Goal: Information Seeking & Learning: Check status

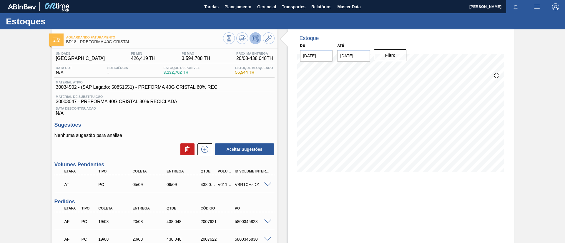
drag, startPoint x: 235, startPoint y: 10, endPoint x: 238, endPoint y: 14, distance: 4.4
click at [238, 14] on main "Tarefas Planejamento Gerencial Transportes Relatórios Master Data TOMAS SIMOES …" at bounding box center [282, 121] width 565 height 243
click at [238, 8] on span "Planejamento" at bounding box center [238, 6] width 27 height 7
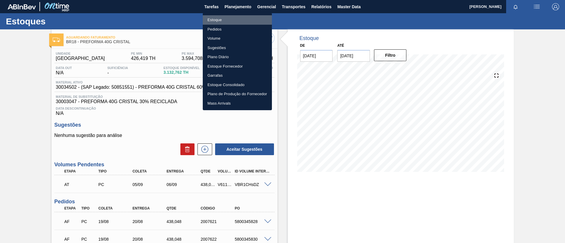
click at [235, 17] on li "Estoque" at bounding box center [237, 19] width 69 height 9
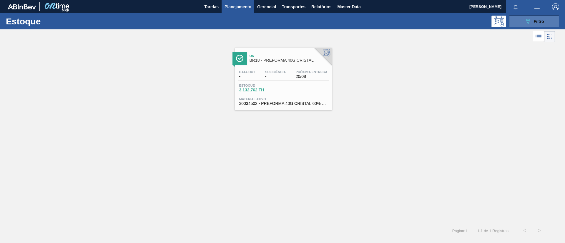
click at [385, 21] on button "089F7B8B-B2A5-4AFE-B5C0-19BA573D28AC Filtro" at bounding box center [534, 22] width 50 height 12
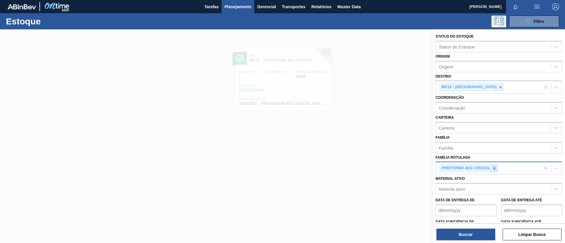
click at [385, 97] on div at bounding box center [494, 168] width 6 height 7
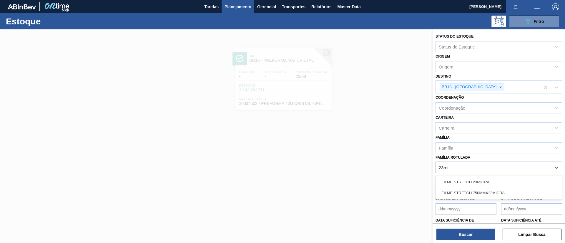
type Rotulada "23mic"
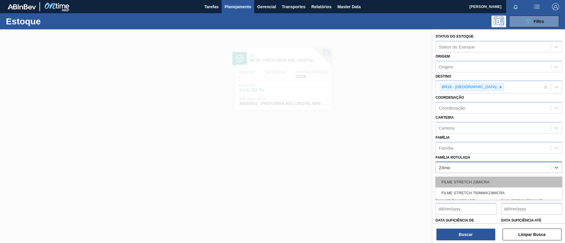
click at [385, 97] on div "FILME STRETCH 23MICRA" at bounding box center [499, 182] width 127 height 11
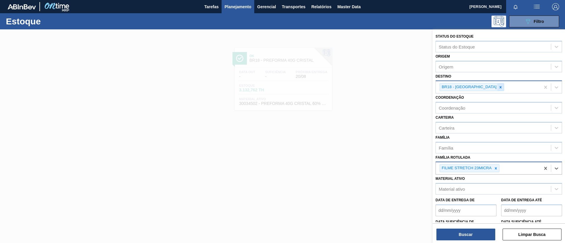
click at [385, 89] on icon at bounding box center [501, 87] width 4 height 4
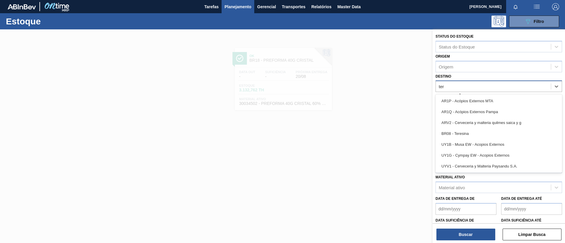
type input "tere"
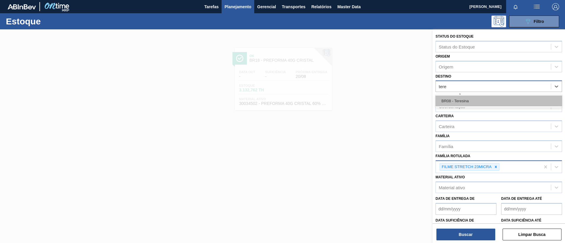
click at [385, 96] on div "BR08 - Teresina" at bounding box center [499, 101] width 127 height 11
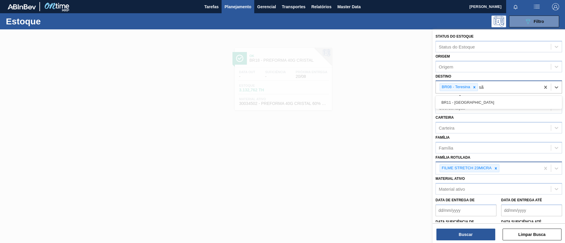
type input "são"
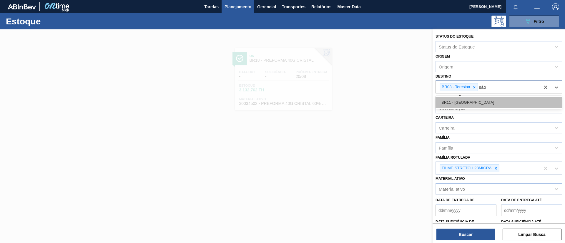
click at [385, 97] on div "BR11 - São Luís" at bounding box center [499, 102] width 127 height 11
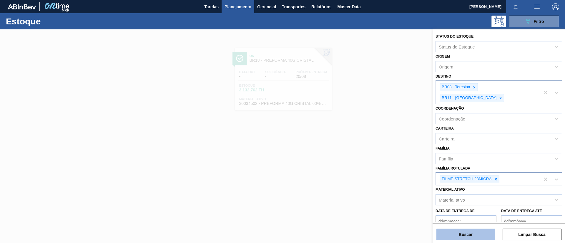
click at [385, 97] on button "Buscar" at bounding box center [465, 235] width 59 height 12
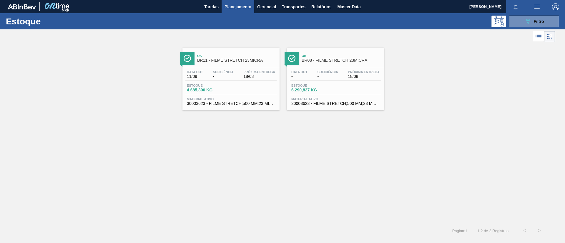
click at [239, 66] on div "Ok BR11 - FILME STRETCH 23MICRA Data out 11/09 Suficiência - Próxima Entrega 18…" at bounding box center [230, 79] width 97 height 62
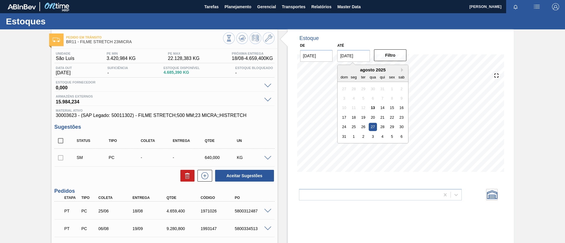
click at [354, 55] on input "27/08/2025" at bounding box center [353, 56] width 33 height 12
click at [385, 69] on button "Next Month" at bounding box center [403, 70] width 4 height 4
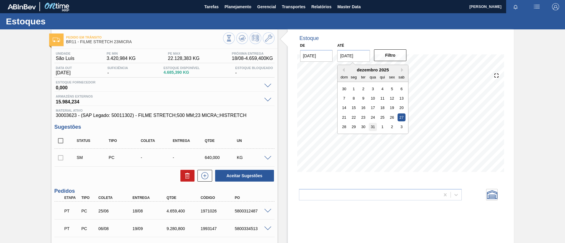
click at [371, 97] on div "31" at bounding box center [373, 127] width 8 height 8
type input "[DATE]"
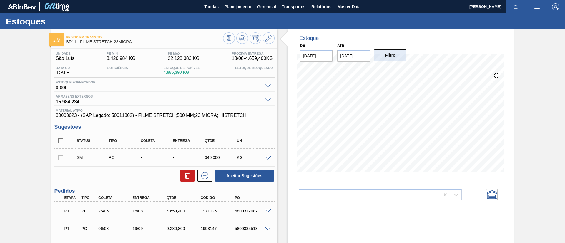
click at [385, 59] on button "Filtro" at bounding box center [390, 55] width 33 height 12
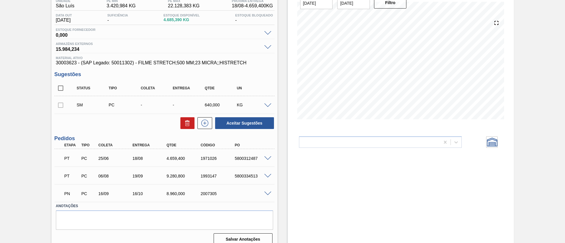
scroll to position [60, 0]
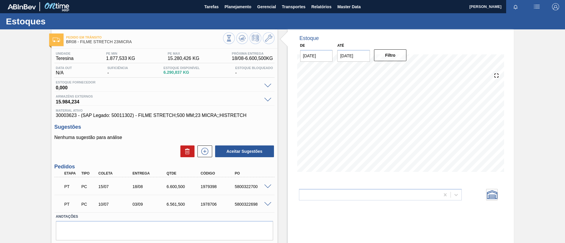
drag, startPoint x: 223, startPoint y: 6, endPoint x: 6, endPoint y: 63, distance: 224.3
click at [6, 63] on div "Pedido em Trânsito BR08 - FILME STRETCH 23MICRA Unidade Teresina PE MIN 1.877,5…" at bounding box center [282, 145] width 565 height 232
click at [352, 55] on input "27/08/2025" at bounding box center [353, 56] width 33 height 12
click at [399, 69] on div "agosto 2025" at bounding box center [373, 69] width 71 height 5
click at [400, 70] on div "agosto 2025" at bounding box center [373, 69] width 71 height 5
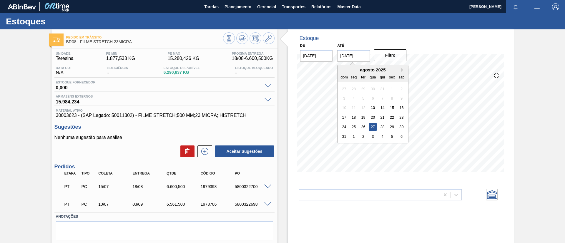
click at [400, 70] on div "agosto 2025" at bounding box center [373, 69] width 71 height 5
click at [403, 70] on button "Next Month" at bounding box center [403, 70] width 4 height 4
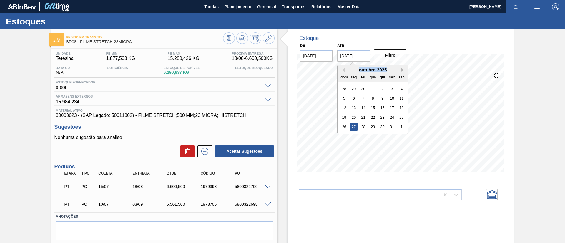
click at [403, 70] on button "Next Month" at bounding box center [403, 70] width 4 height 4
click at [373, 126] on div "31" at bounding box center [373, 127] width 8 height 8
type input "[DATE]"
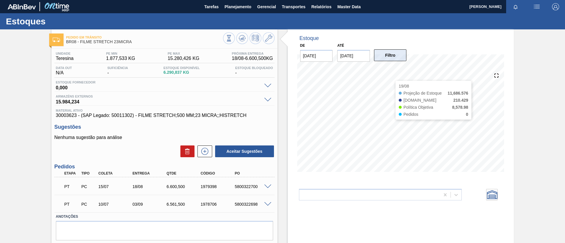
click at [397, 56] on button "Filtro" at bounding box center [390, 55] width 33 height 12
click at [149, 81] on span "Estoque Fornecedor" at bounding box center [158, 83] width 205 height 4
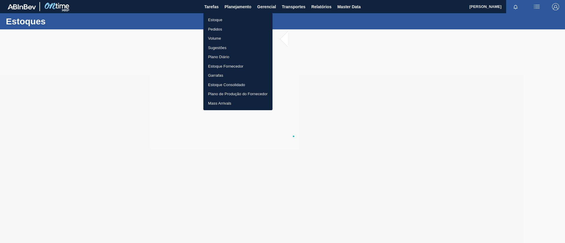
click at [231, 12] on div at bounding box center [282, 121] width 565 height 243
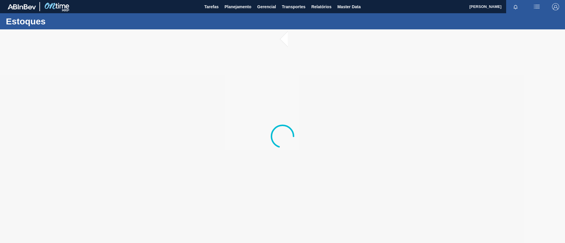
click at [233, 15] on div "Estoque Pedidos Volume Sugestões Plano Diário Estoque Fornecedor Garrafas Estoq…" at bounding box center [282, 121] width 565 height 243
click at [231, 2] on button "Planejamento" at bounding box center [238, 6] width 33 height 13
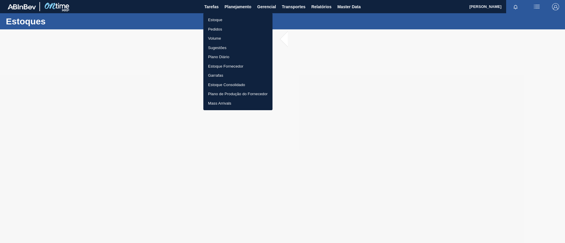
click at [233, 11] on div at bounding box center [282, 121] width 565 height 243
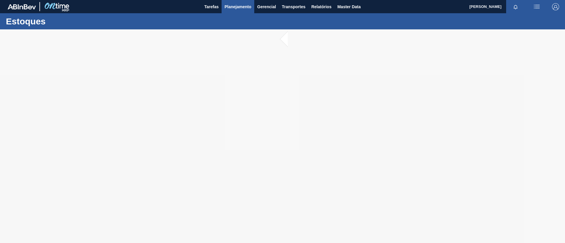
click at [236, 7] on span "Planejamento" at bounding box center [238, 6] width 27 height 7
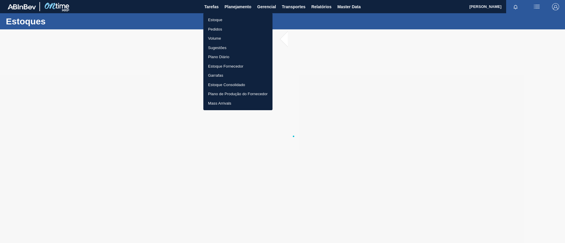
drag, startPoint x: 236, startPoint y: 17, endPoint x: 274, endPoint y: 16, distance: 38.0
click at [237, 17] on li "Estoque" at bounding box center [237, 19] width 69 height 9
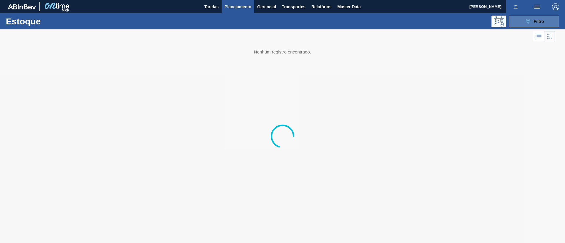
click at [539, 23] on span "Filtro" at bounding box center [539, 21] width 10 height 5
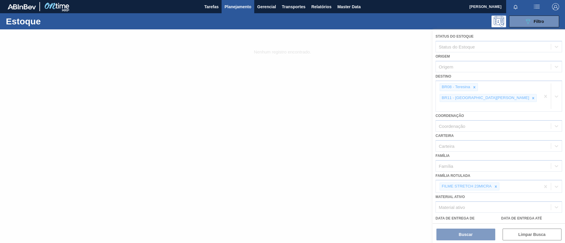
click at [497, 167] on div at bounding box center [282, 136] width 565 height 214
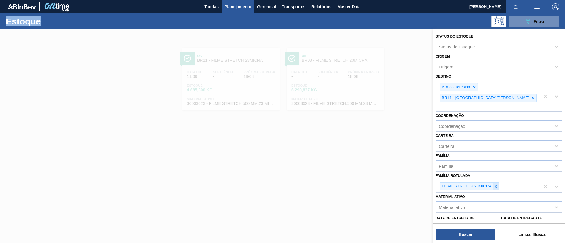
click at [497, 185] on icon at bounding box center [496, 187] width 4 height 4
type Rotulada "780MM"
click at [484, 197] on div "FILME LISO 780MM" at bounding box center [499, 202] width 127 height 11
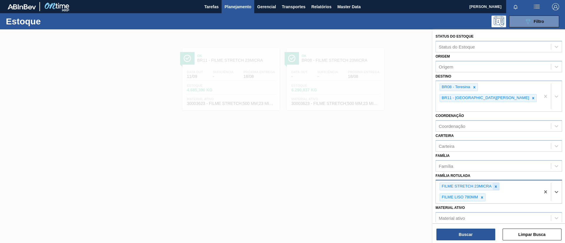
click at [496, 186] on icon at bounding box center [496, 187] width 2 height 2
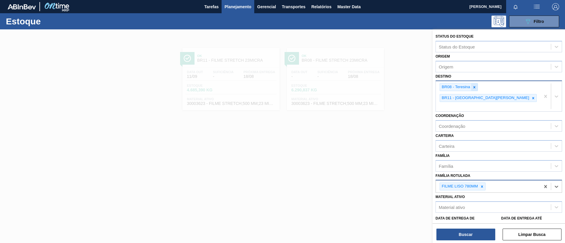
click at [474, 88] on icon at bounding box center [474, 87] width 2 height 2
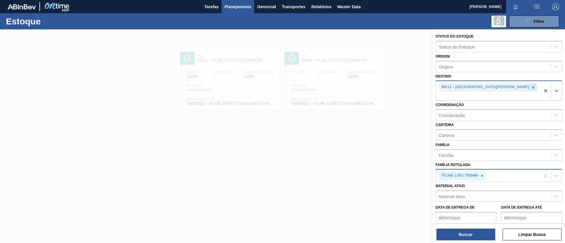
click at [532, 88] on icon at bounding box center [533, 87] width 2 height 2
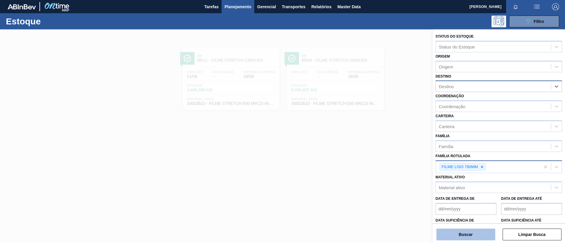
click at [470, 235] on button "Buscar" at bounding box center [465, 235] width 59 height 12
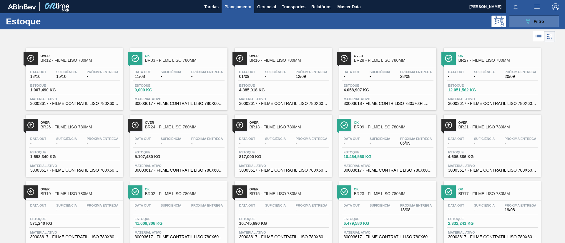
click at [531, 22] on div "089F7B8B-B2A5-4AFE-B5C0-19BA573D28AC Filtro" at bounding box center [534, 21] width 20 height 7
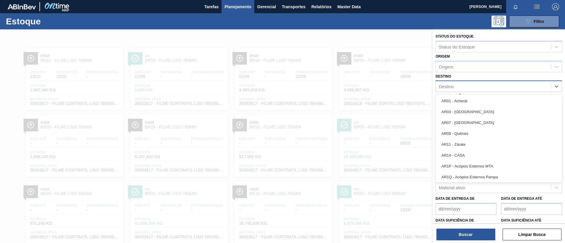
click at [465, 91] on div "Destino" at bounding box center [499, 86] width 127 height 11
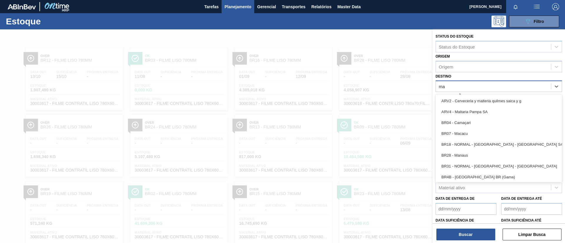
type input "man"
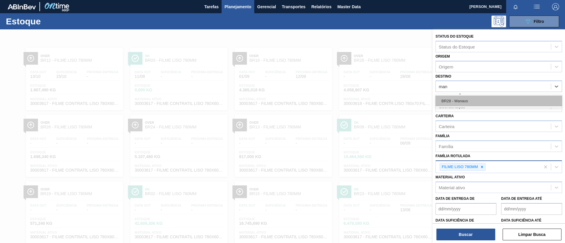
click at [471, 97] on div "BR28 - Manaus" at bounding box center [499, 101] width 127 height 11
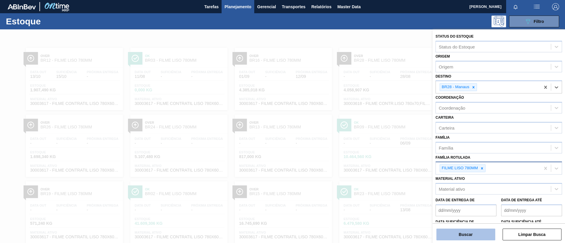
click at [479, 235] on button "Buscar" at bounding box center [465, 235] width 59 height 12
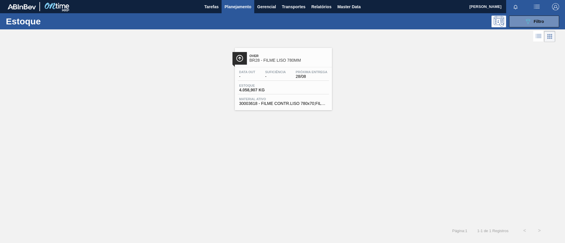
click at [342, 73] on div "Over BR28 - FILME LISO 780MM Data out - Suficiência - Próxima Entrega 28/08 Est…" at bounding box center [282, 77] width 565 height 67
drag, startPoint x: 311, startPoint y: 69, endPoint x: 258, endPoint y: 32, distance: 65.5
click at [311, 69] on div "Data out - Suficiência - Próxima Entrega 28/08 Estoque 4.058,907 KG Material at…" at bounding box center [283, 87] width 97 height 40
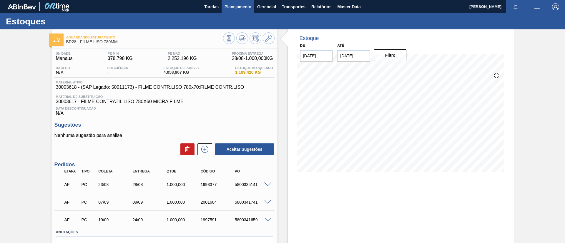
click at [245, 10] on button "Planejamento" at bounding box center [238, 6] width 33 height 13
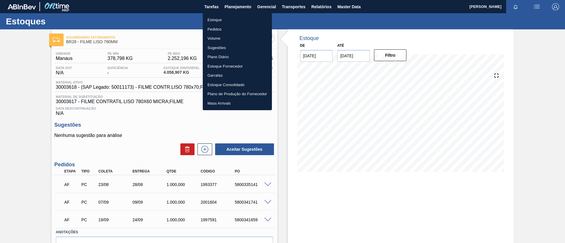
click at [235, 31] on li "Pedidos" at bounding box center [237, 29] width 69 height 9
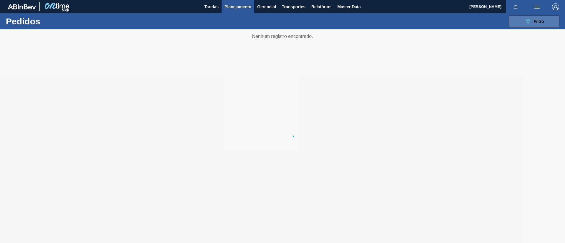
click at [533, 22] on div "089F7B8B-B2A5-4AFE-B5C0-19BA573D28AC Filtro" at bounding box center [534, 21] width 20 height 7
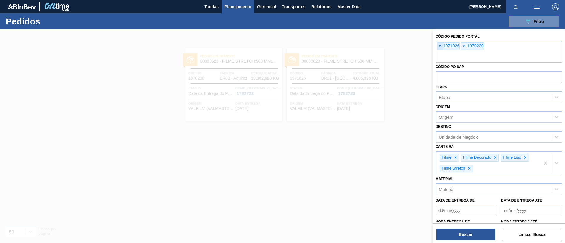
click at [441, 47] on span "×" at bounding box center [440, 46] width 6 height 7
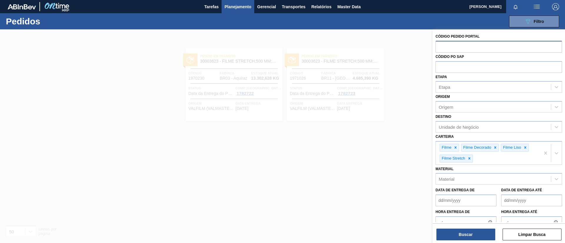
paste input "1961962"
type input "1961962"
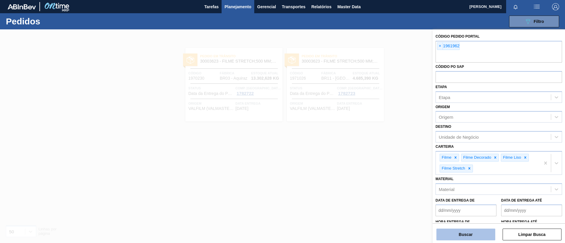
click at [468, 231] on button "Buscar" at bounding box center [465, 235] width 59 height 12
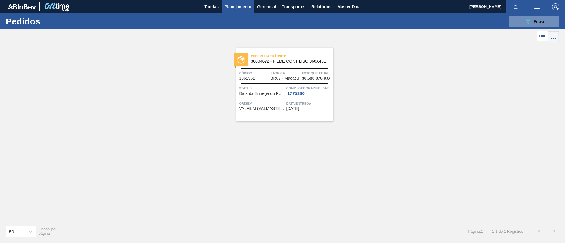
click at [292, 60] on span "30004672 - FILME CONT LISO 860X45 MICRAS" at bounding box center [290, 61] width 78 height 4
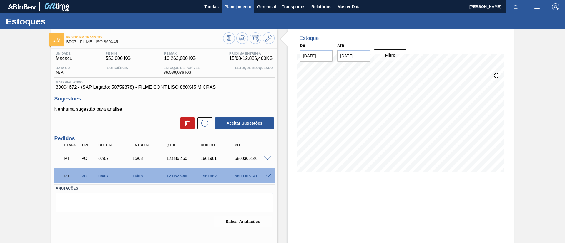
click at [230, 5] on span "Planejamento" at bounding box center [238, 6] width 27 height 7
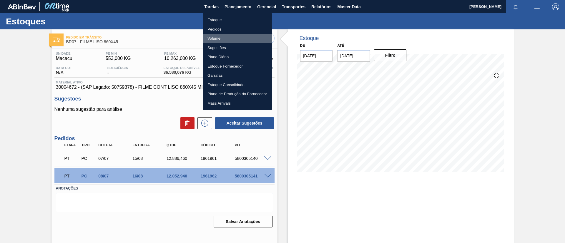
click at [223, 36] on li "Volume" at bounding box center [237, 38] width 69 height 9
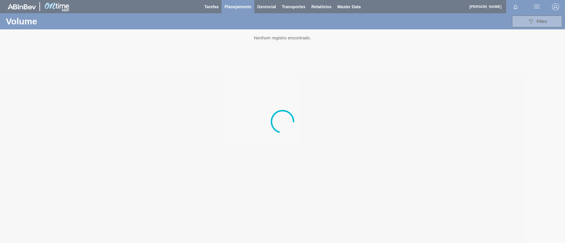
click at [234, 8] on div at bounding box center [282, 121] width 565 height 243
click at [238, 9] on div at bounding box center [282, 121] width 565 height 243
click at [234, 9] on div at bounding box center [282, 121] width 565 height 243
click at [235, 2] on div at bounding box center [282, 121] width 565 height 243
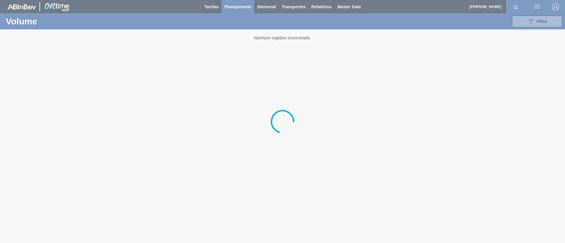
click at [236, 8] on div at bounding box center [282, 121] width 565 height 243
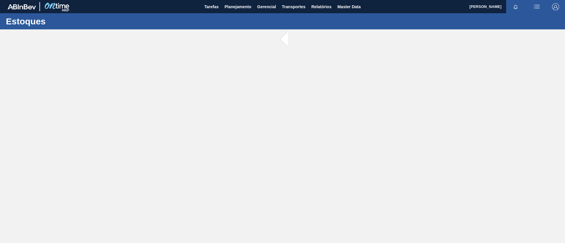
click at [248, 14] on div "Estoques" at bounding box center [282, 21] width 565 height 16
click at [243, 9] on span "Planejamento" at bounding box center [238, 6] width 27 height 7
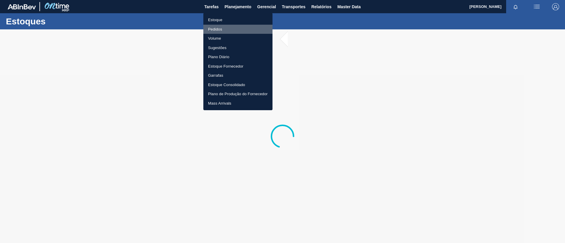
click at [244, 29] on li "Pedidos" at bounding box center [237, 29] width 69 height 9
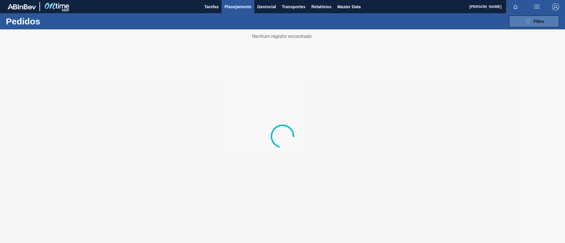
click at [542, 19] on span "Filtro" at bounding box center [539, 21] width 10 height 5
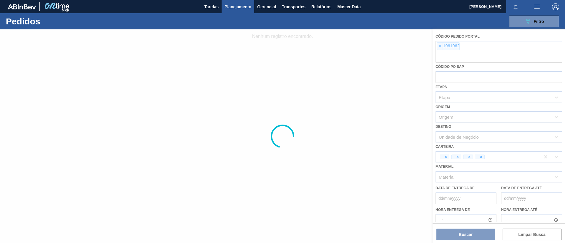
click at [431, 49] on div at bounding box center [282, 136] width 565 height 214
click at [439, 49] on div at bounding box center [282, 136] width 565 height 214
click at [440, 47] on div at bounding box center [282, 136] width 565 height 214
click at [441, 47] on div at bounding box center [282, 136] width 565 height 214
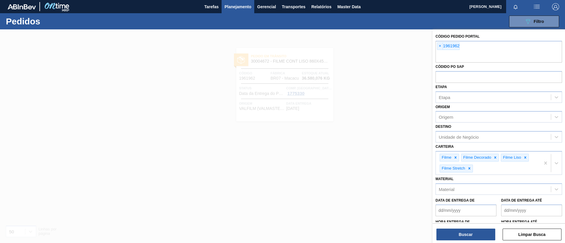
click at [441, 46] on span "×" at bounding box center [440, 46] width 6 height 7
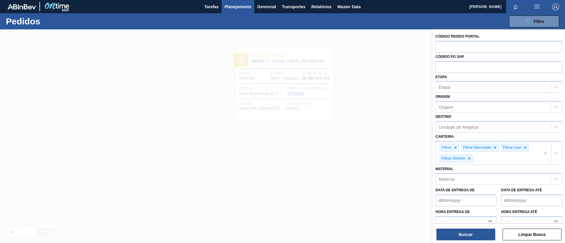
paste input "1965573"
type input "1965573"
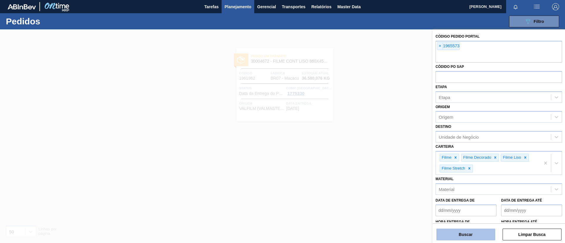
click at [476, 238] on button "Buscar" at bounding box center [465, 235] width 59 height 12
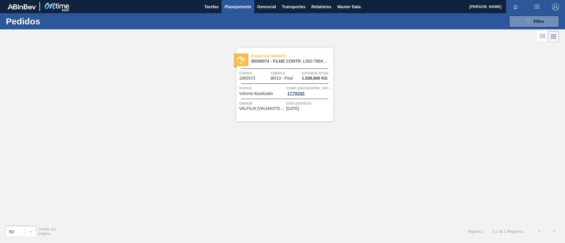
click at [283, 69] on div "Pedido em Trânsito 30006974 - FILME CONTR. LISO 700X60 MICRAS Código 1965573 Fá…" at bounding box center [284, 85] width 97 height 74
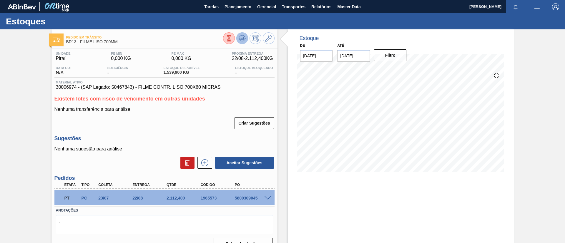
click at [232, 39] on icon at bounding box center [229, 38] width 6 height 6
click at [268, 197] on span at bounding box center [267, 198] width 7 height 4
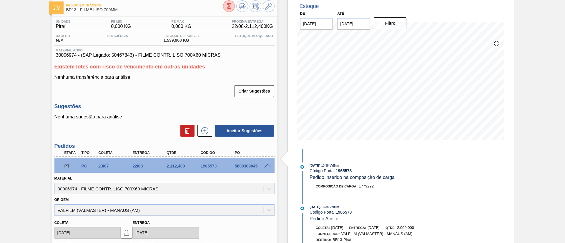
scroll to position [22, 0]
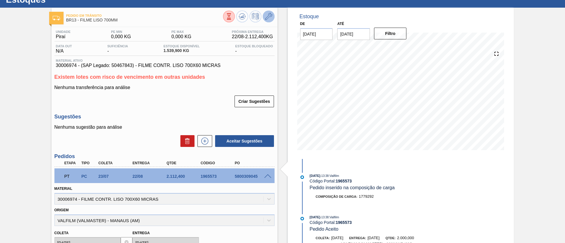
click at [268, 19] on icon at bounding box center [268, 16] width 7 height 7
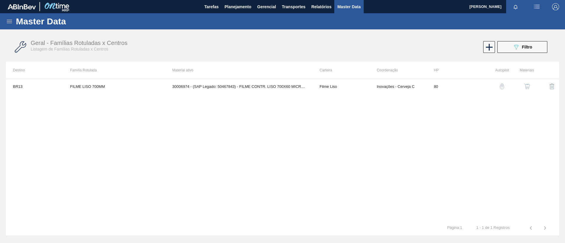
click at [529, 86] on img "button" at bounding box center [527, 87] width 6 height 6
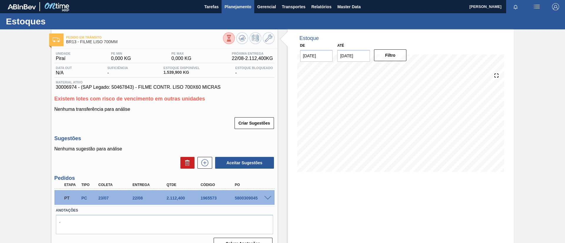
click at [230, 12] on button "Planejamento" at bounding box center [238, 6] width 33 height 13
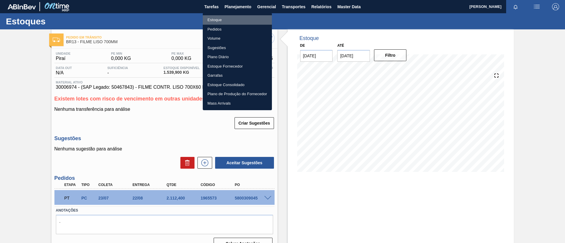
click at [227, 16] on li "Estoque" at bounding box center [237, 19] width 69 height 9
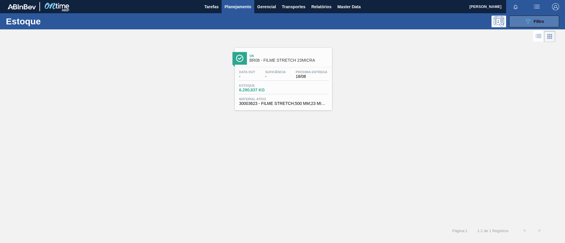
click at [522, 23] on button "089F7B8B-B2A5-4AFE-B5C0-19BA573D28AC Filtro" at bounding box center [534, 22] width 50 height 12
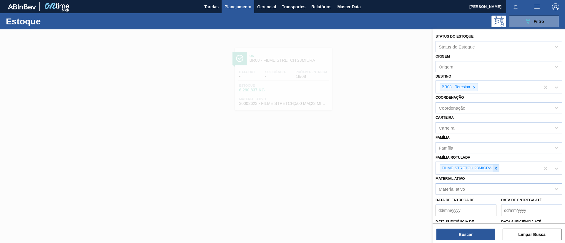
click at [498, 171] on div at bounding box center [496, 168] width 6 height 7
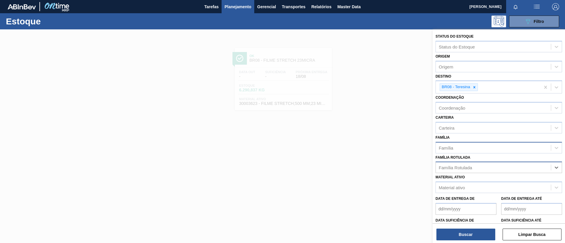
click at [459, 150] on div "Família" at bounding box center [493, 148] width 115 height 9
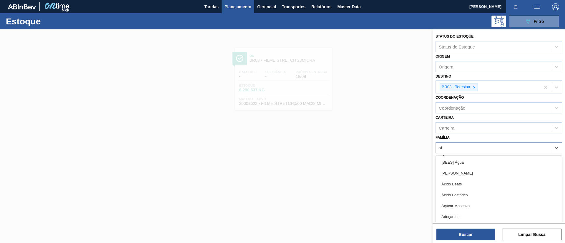
type input "str"
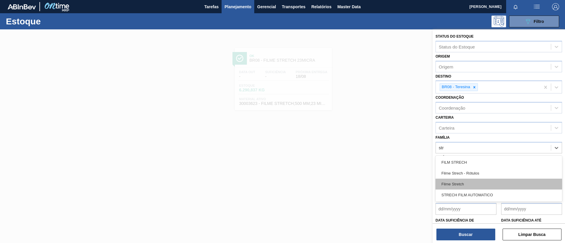
click at [473, 182] on div "Filme Stretch" at bounding box center [499, 184] width 127 height 11
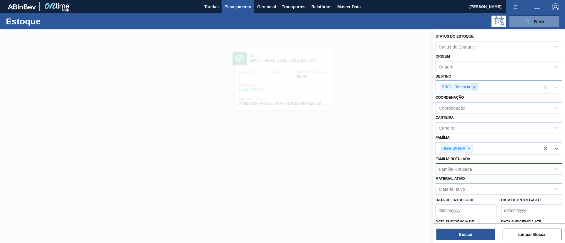
click at [476, 86] on icon at bounding box center [474, 87] width 4 height 4
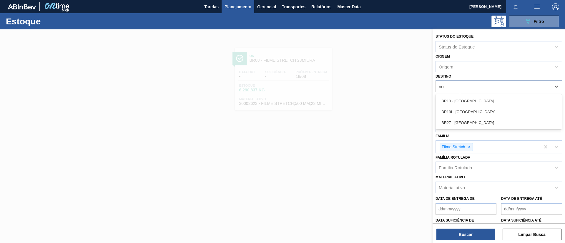
type input "n"
type input "uber"
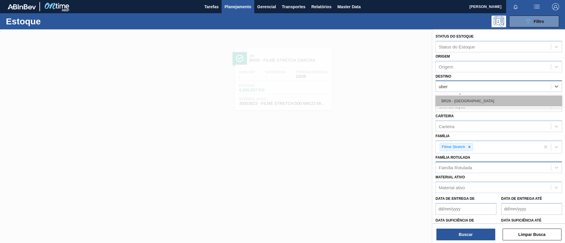
click at [482, 102] on div "BR26 - [GEOGRAPHIC_DATA]" at bounding box center [499, 101] width 127 height 11
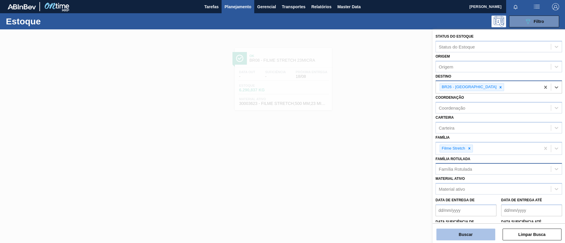
click at [469, 232] on button "Buscar" at bounding box center [465, 235] width 59 height 12
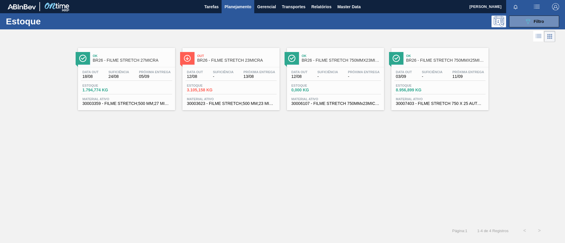
click at [221, 53] on div "Out BR26 - FILME STRETCH 23MICRA" at bounding box center [236, 58] width 79 height 13
click at [522, 16] on button "089F7B8B-B2A5-4AFE-B5C0-19BA573D28AC Filtro" at bounding box center [534, 22] width 50 height 12
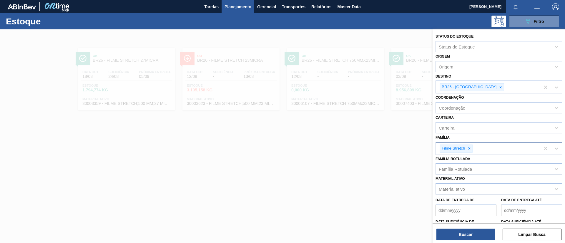
click at [465, 147] on div "Filme Stretch" at bounding box center [453, 148] width 26 height 7
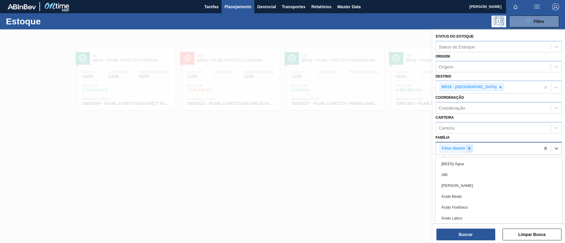
click at [471, 152] on div at bounding box center [469, 148] width 6 height 7
click at [475, 138] on div "Família option Filme Stretch, deselected. option [BEES] Água focused, 1 of 101.…" at bounding box center [499, 144] width 127 height 20
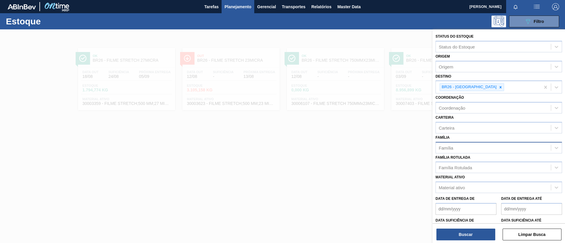
click at [464, 175] on div "Material ativo Material ativo" at bounding box center [499, 183] width 127 height 20
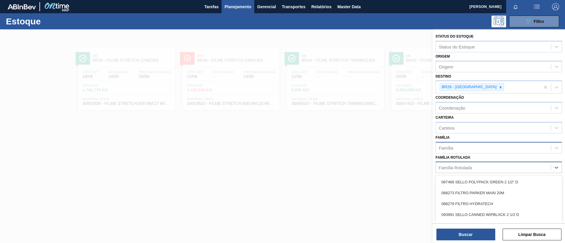
click at [462, 170] on div "Família Rotulada" at bounding box center [455, 167] width 33 height 5
type Rotulada "375mm"
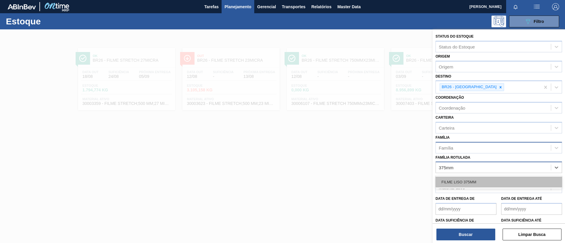
click at [492, 187] on div "FILME LISO 375MM" at bounding box center [499, 182] width 127 height 11
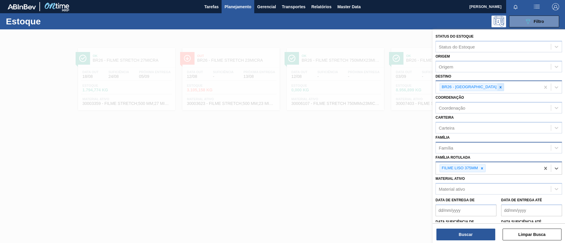
click at [497, 85] on div at bounding box center [500, 87] width 6 height 7
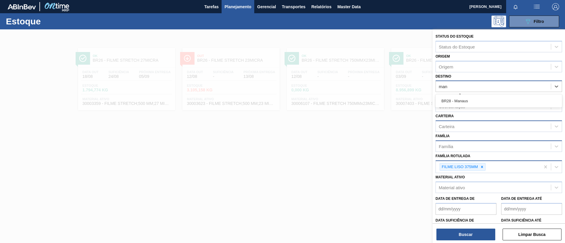
type input "mana"
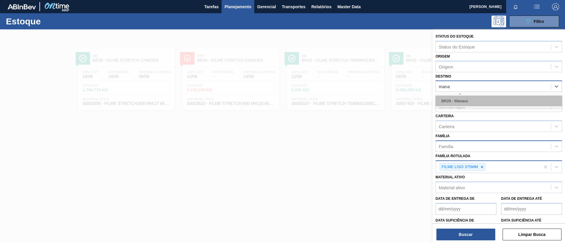
click at [486, 101] on div "BR28 - Manaus" at bounding box center [499, 101] width 127 height 11
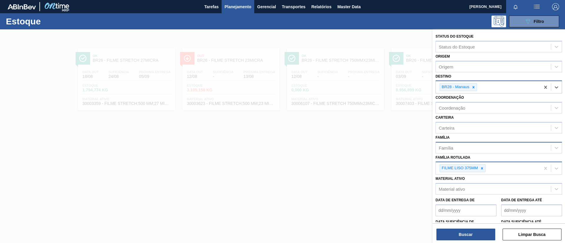
click at [472, 241] on div "Status do Estoque Status do Estoque Origem Origem Destino option BR28 - Manaus,…" at bounding box center [499, 136] width 132 height 215
click at [469, 239] on button "Buscar" at bounding box center [465, 235] width 59 height 12
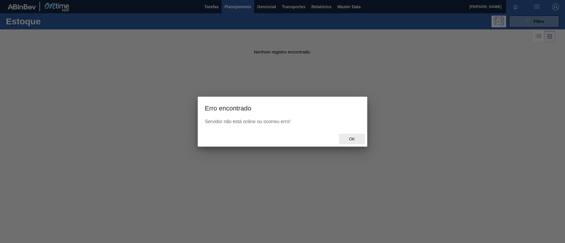
click at [354, 142] on div "Ok" at bounding box center [352, 139] width 26 height 11
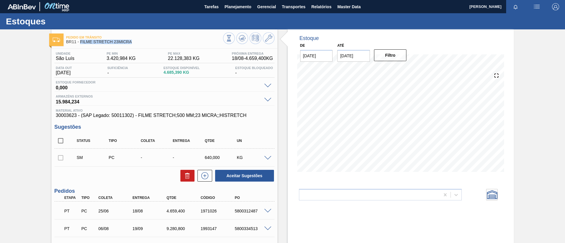
drag, startPoint x: 145, startPoint y: 44, endPoint x: 80, endPoint y: 44, distance: 64.5
click at [80, 44] on div "Pedido em Trânsito BR11 - FILME STRETCH 23MICRA" at bounding box center [144, 39] width 157 height 13
copy span "FILME STRETCH 23MICRA"
drag, startPoint x: 1, startPoint y: 108, endPoint x: 66, endPoint y: 97, distance: 65.3
click at [7, 107] on div "Pedido em Trânsito BR11 - FILME STRETCH 23MICRA Unidade São Luís PE MIN 3.420,9…" at bounding box center [282, 166] width 565 height 274
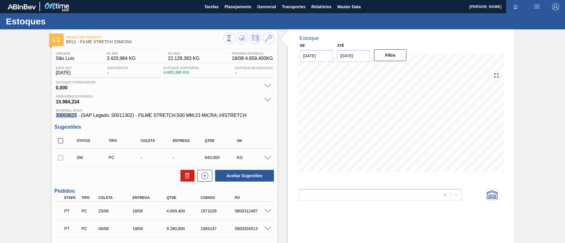
drag, startPoint x: 76, startPoint y: 117, endPoint x: 37, endPoint y: 116, distance: 38.9
click at [37, 116] on div "Pedido em Trânsito BR11 - FILME STRETCH 23MICRA Unidade São Luís PE MIN 3.420,9…" at bounding box center [282, 166] width 565 height 274
copy span "30003623"
drag, startPoint x: 0, startPoint y: 166, endPoint x: 232, endPoint y: 3, distance: 283.5
click at [5, 155] on div "Pedido em Trânsito BR11 - FILME STRETCH 23MICRA Unidade São Luís PE MIN 3.420,9…" at bounding box center [282, 166] width 565 height 274
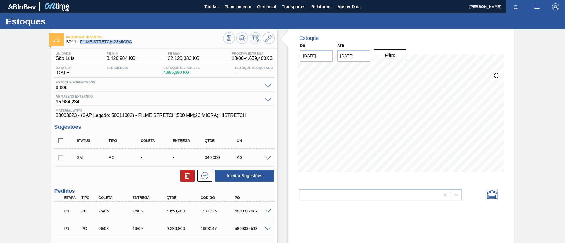
drag, startPoint x: 148, startPoint y: 42, endPoint x: 79, endPoint y: 45, distance: 68.9
click at [79, 45] on div "Pedido em Trânsito BR11 - FILME STRETCH 23MICRA" at bounding box center [144, 39] width 157 height 13
copy span "FILME STRETCH 23MICRA"
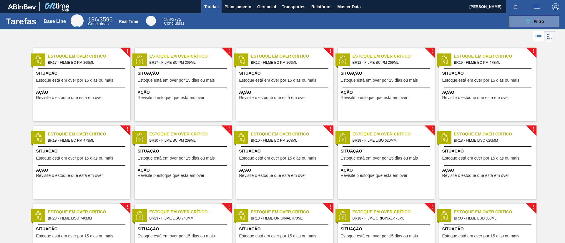
drag, startPoint x: 252, startPoint y: 9, endPoint x: 248, endPoint y: 15, distance: 7.5
click at [251, 8] on button "Planejamento" at bounding box center [238, 6] width 33 height 13
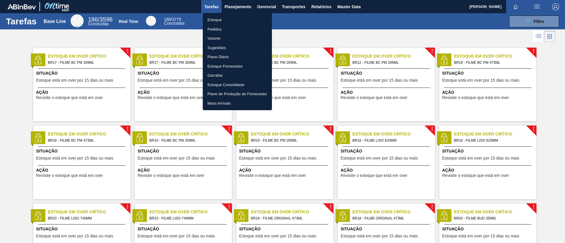
click at [245, 22] on li "Estoque" at bounding box center [237, 19] width 69 height 9
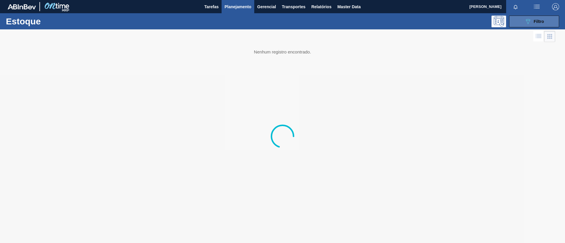
click at [544, 19] on button "089F7B8B-B2A5-4AFE-B5C0-19BA573D28AC Filtro" at bounding box center [534, 22] width 50 height 12
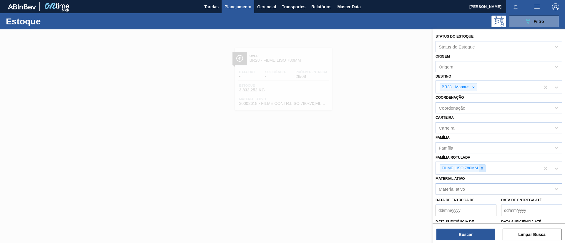
click at [482, 167] on icon at bounding box center [482, 169] width 4 height 4
paste Rotulada "FILME STRETCH 23MICRA"
type Rotulada "FILME STRETCH 23MICRA"
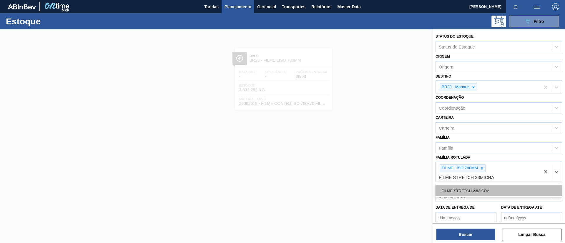
click at [490, 193] on div "FILME STRETCH 23MICRA" at bounding box center [499, 191] width 127 height 11
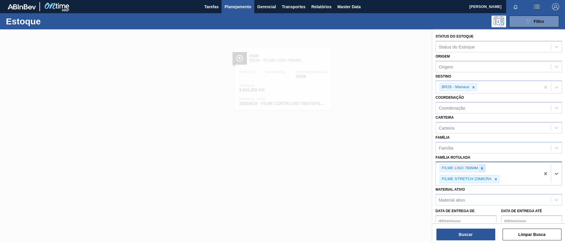
click at [484, 170] on icon at bounding box center [482, 169] width 4 height 4
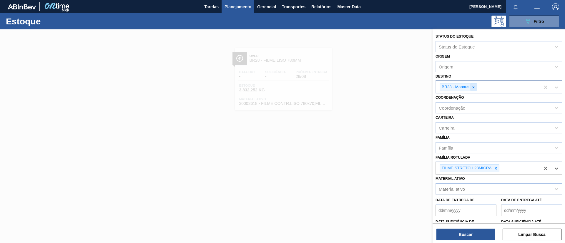
click at [473, 87] on icon at bounding box center [473, 87] width 4 height 4
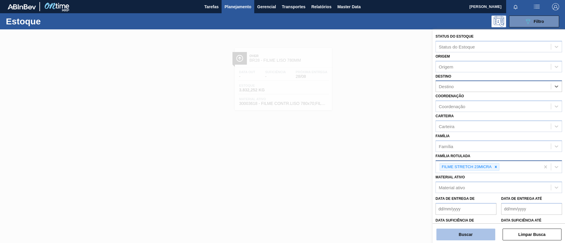
click at [469, 237] on button "Buscar" at bounding box center [465, 235] width 59 height 12
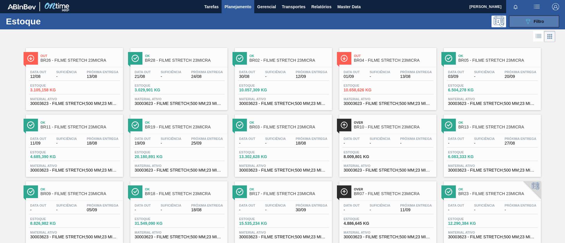
click at [526, 24] on icon "089F7B8B-B2A5-4AFE-B5C0-19BA573D28AC" at bounding box center [527, 21] width 7 height 7
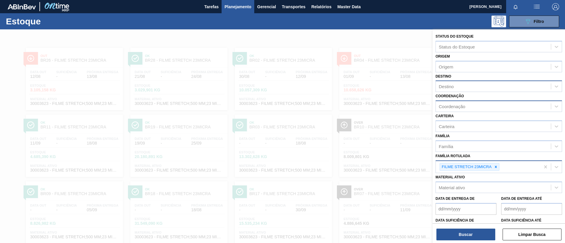
click at [461, 107] on div "Coordenação" at bounding box center [452, 106] width 26 height 5
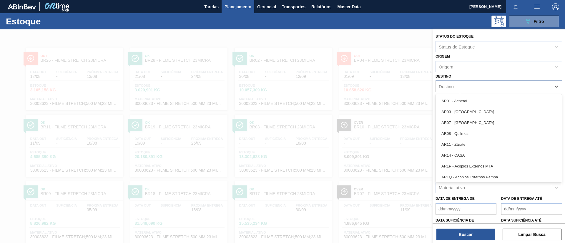
click at [466, 87] on div "Destino" at bounding box center [493, 86] width 115 height 9
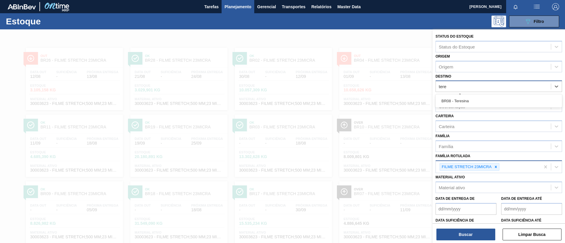
type input "teres"
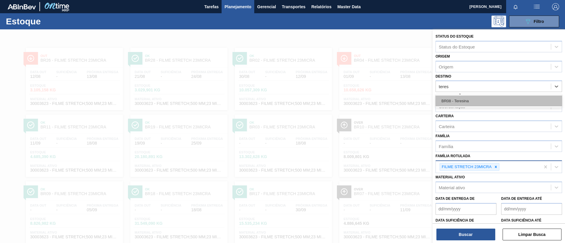
click at [478, 98] on div "BR08 - Teresina" at bounding box center [499, 101] width 127 height 11
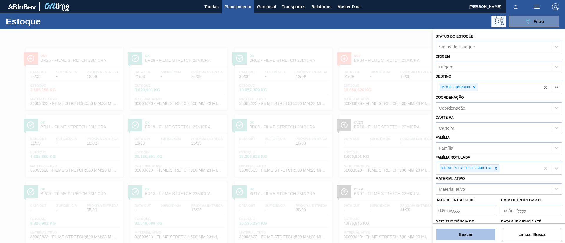
click at [477, 239] on button "Buscar" at bounding box center [465, 235] width 59 height 12
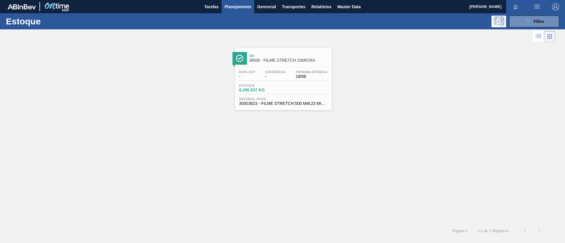
click at [284, 77] on span "-" at bounding box center [275, 76] width 21 height 4
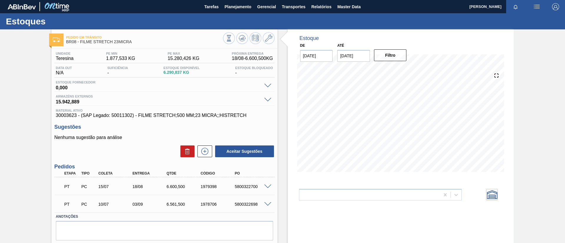
click at [528, 138] on div "Pedido em Trânsito BR08 - FILME STRETCH 23MICRA Unidade Teresina PE MIN 1.877,5…" at bounding box center [282, 145] width 565 height 232
drag, startPoint x: 65, startPoint y: 117, endPoint x: 43, endPoint y: 114, distance: 22.5
click at [43, 114] on div "Pedido em Trânsito BR08 - FILME STRETCH 23MICRA Unidade Teresina PE MIN 1.877,5…" at bounding box center [282, 145] width 565 height 232
click at [42, 128] on div "Pedido em Trânsito BR08 - FILME STRETCH 23MICRA Unidade Teresina PE MIN 1.877,5…" at bounding box center [282, 145] width 565 height 232
drag, startPoint x: 207, startPoint y: 205, endPoint x: 224, endPoint y: 204, distance: 16.5
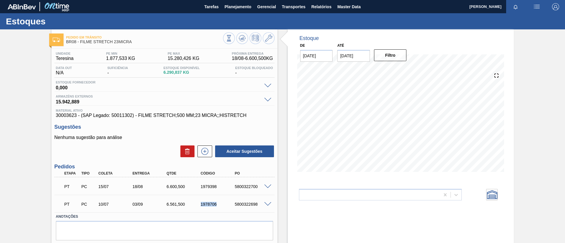
click at [224, 204] on div "PT PC 10/07 03/09 6.561,500 1978706 5800322698" at bounding box center [163, 204] width 205 height 12
copy div "1978706"
click at [0, 170] on div "Pedido em Trânsito BR08 - FILME STRETCH 23MICRA Unidade Teresina PE MIN 1.877,5…" at bounding box center [282, 145] width 565 height 232
drag, startPoint x: 229, startPoint y: 208, endPoint x: 262, endPoint y: 205, distance: 33.1
click at [262, 205] on div "PT PC 10/07 03/09 6.561,500 1978706 5800322698" at bounding box center [164, 204] width 220 height 15
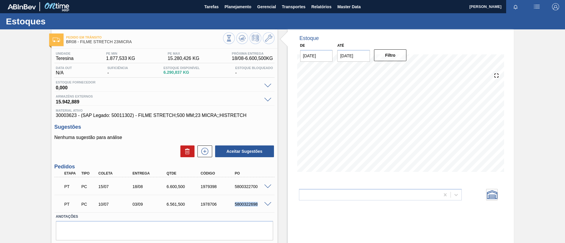
copy div "5800322698"
click at [242, 5] on span "Planejamento" at bounding box center [238, 6] width 27 height 7
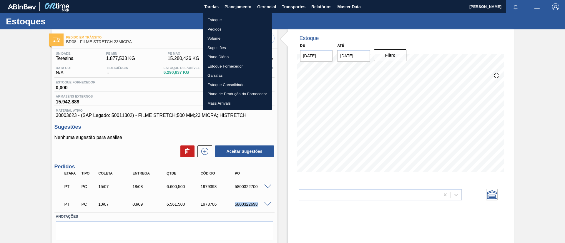
click at [242, 20] on li "Estoque" at bounding box center [237, 19] width 69 height 9
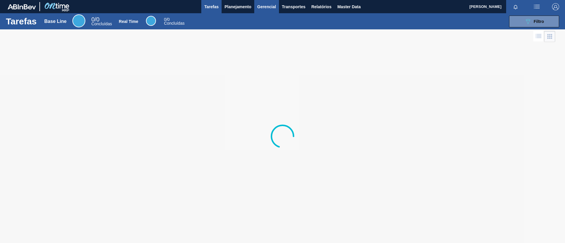
click at [257, 6] on button "Gerencial" at bounding box center [266, 6] width 25 height 13
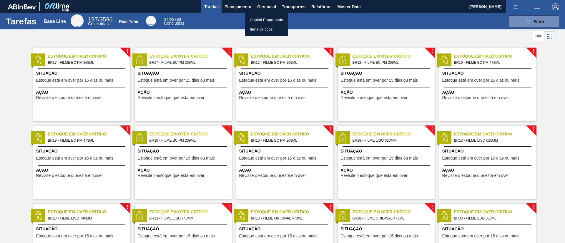
click at [243, 7] on div at bounding box center [282, 121] width 565 height 243
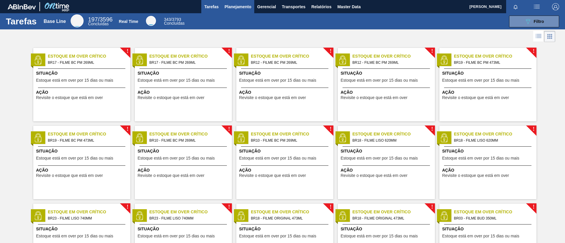
click at [235, 0] on body "Tarefas Planejamento Gerencial Transportes Relatórios Master Data TOMAS SIMOES …" at bounding box center [282, 0] width 565 height 0
click at [233, 16] on div "089F7B8B-B2A5-4AFE-B5C0-19BA573D28AC Filtro" at bounding box center [375, 22] width 373 height 12
click at [234, 11] on button "Planejamento" at bounding box center [238, 6] width 33 height 13
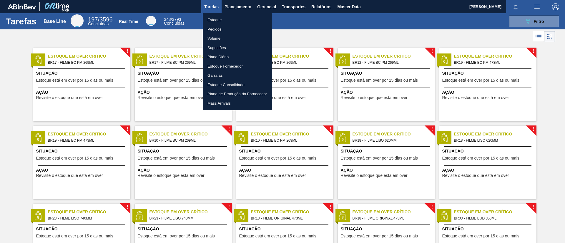
click at [235, 17] on li "Estoque" at bounding box center [237, 19] width 69 height 9
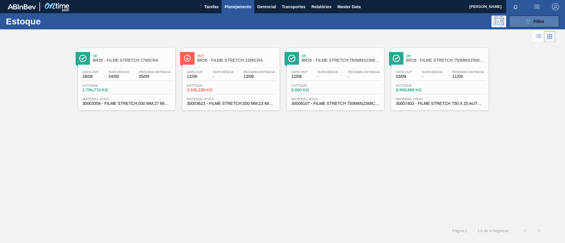
click at [539, 17] on button "089F7B8B-B2A5-4AFE-B5C0-19BA573D28AC Filtro" at bounding box center [534, 22] width 50 height 12
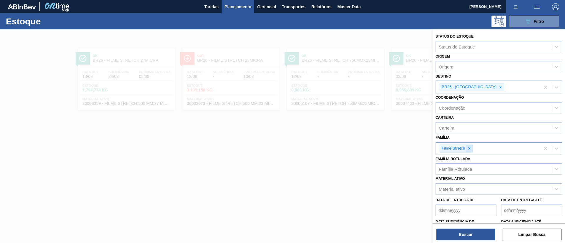
click at [470, 150] on icon at bounding box center [469, 149] width 4 height 4
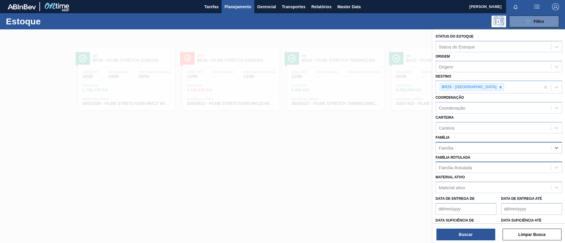
click at [469, 167] on div "Família Rotulada" at bounding box center [455, 167] width 33 height 5
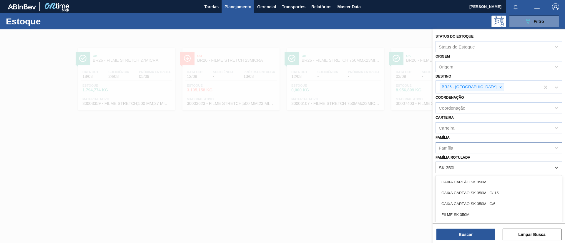
type Rotulada "SK 350ML"
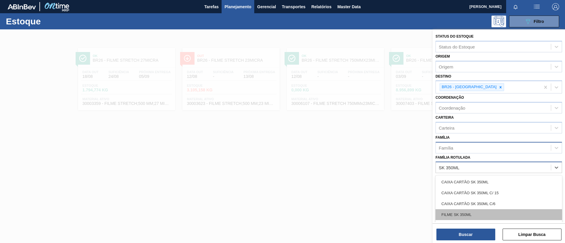
click at [469, 214] on div "FILME SK 350ML" at bounding box center [499, 215] width 127 height 11
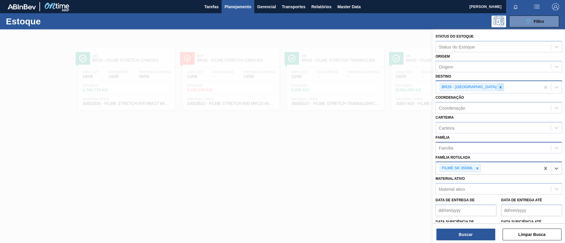
click at [499, 88] on icon at bounding box center [501, 87] width 4 height 4
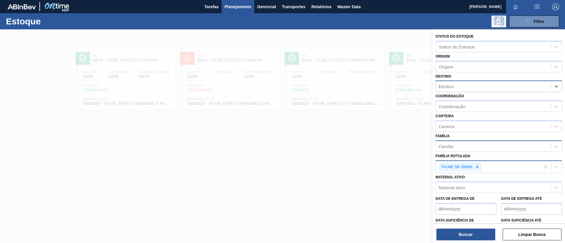
type input "lag"
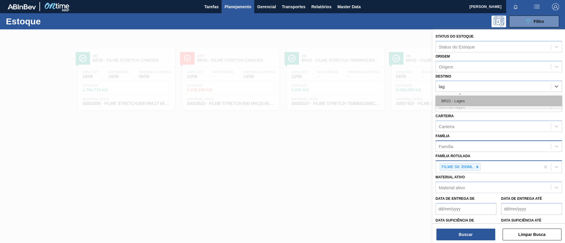
click at [482, 97] on div "BR21 - Lages" at bounding box center [499, 101] width 127 height 11
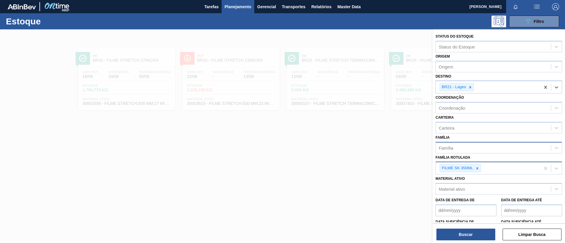
click at [470, 227] on div "Buscar Limpar Busca" at bounding box center [499, 232] width 132 height 16
click at [471, 232] on button "Buscar" at bounding box center [465, 235] width 59 height 12
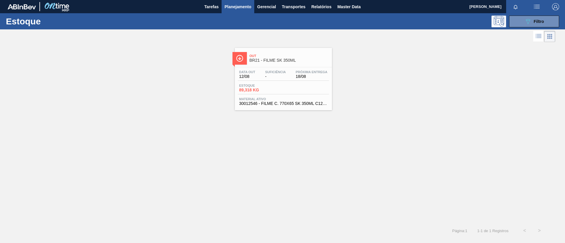
click at [253, 44] on link "Out BR21 - FILME SK 350ML Data out 12/08 Suficiência - Próxima Entrega 18/08 Es…" at bounding box center [282, 77] width 104 height 67
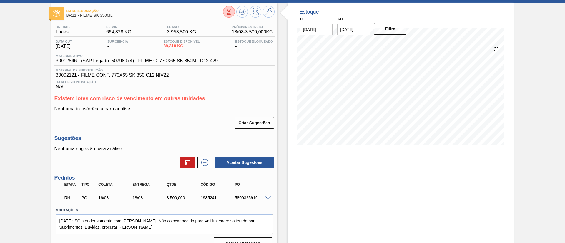
scroll to position [38, 0]
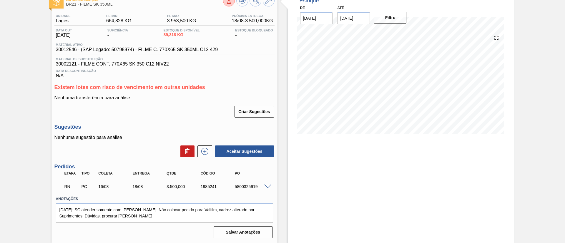
click at [268, 185] on span at bounding box center [267, 187] width 7 height 4
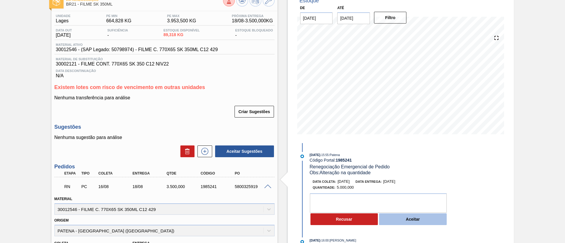
click at [415, 222] on button "Aceitar" at bounding box center [413, 220] width 68 height 12
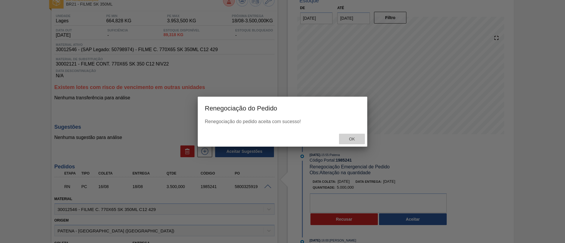
click at [350, 137] on span "Ok" at bounding box center [351, 139] width 15 height 5
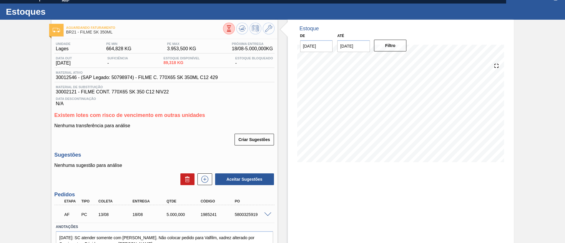
scroll to position [38, 0]
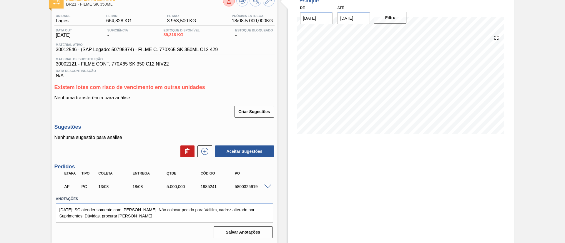
click at [266, 185] on span at bounding box center [267, 187] width 7 height 4
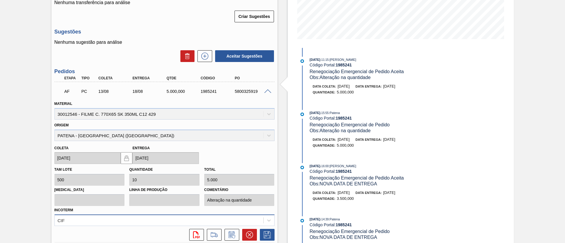
scroll to position [170, 0]
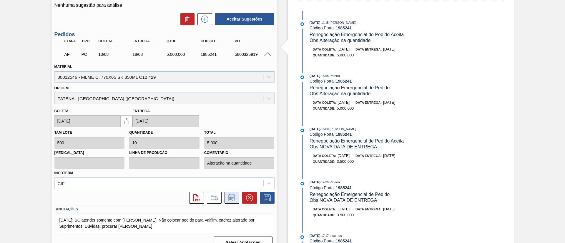
click at [237, 197] on button at bounding box center [232, 198] width 15 height 12
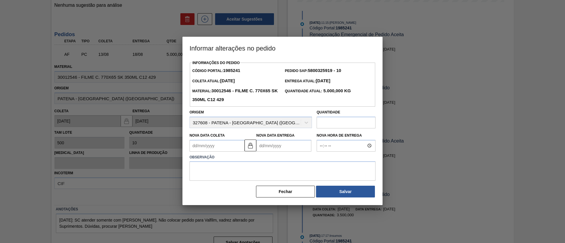
click at [332, 126] on input "text" at bounding box center [346, 123] width 59 height 12
type input "3.500"
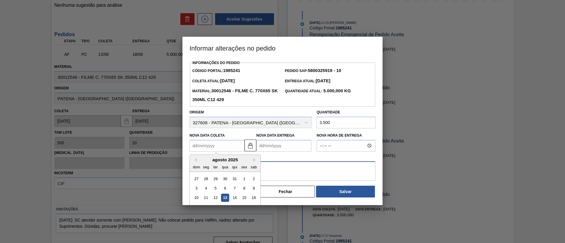
click at [312, 172] on textarea at bounding box center [283, 171] width 186 height 19
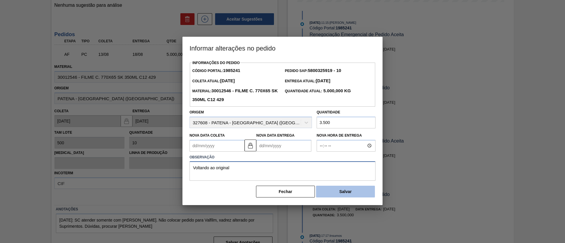
type textarea "Voltando ao original"
click at [348, 189] on button "Salvar" at bounding box center [345, 192] width 59 height 12
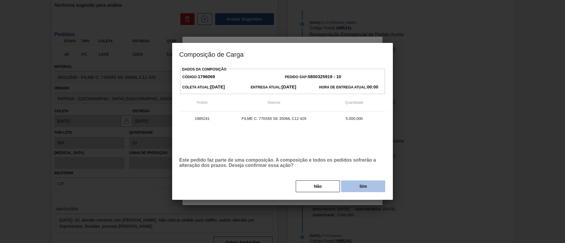
click at [355, 182] on button "Sim" at bounding box center [363, 187] width 44 height 12
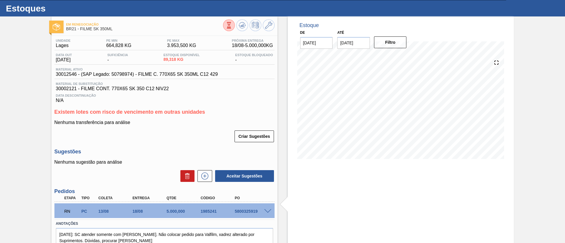
scroll to position [0, 0]
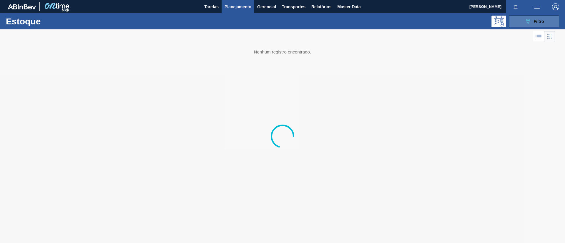
click at [534, 24] on div "089F7B8B-B2A5-4AFE-B5C0-19BA573D28AC Filtro" at bounding box center [534, 21] width 20 height 7
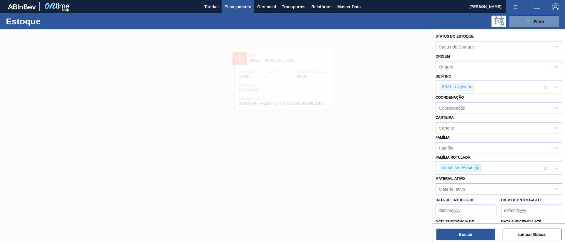
click at [479, 169] on icon at bounding box center [477, 169] width 4 height 4
type Rotulada "AP 473"
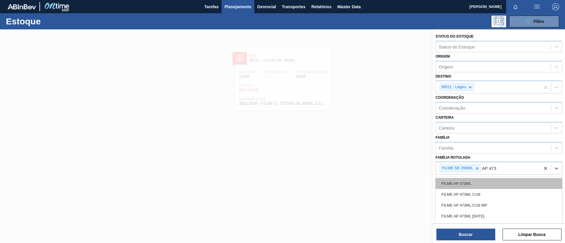
click at [477, 180] on div "FILME AP 473ML" at bounding box center [499, 183] width 127 height 11
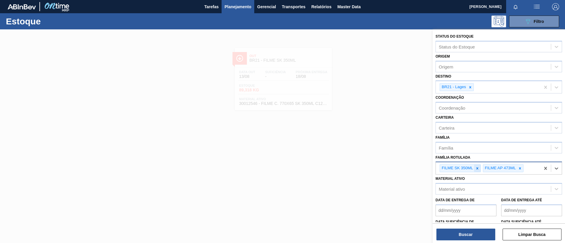
click at [478, 168] on icon at bounding box center [477, 169] width 4 height 4
click at [472, 88] on icon at bounding box center [470, 87] width 4 height 4
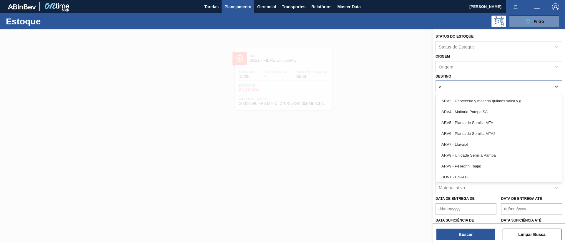
type input "vi"
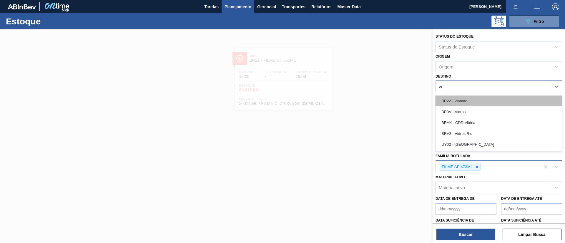
click at [469, 104] on div "BR22 - Viamão" at bounding box center [499, 101] width 127 height 11
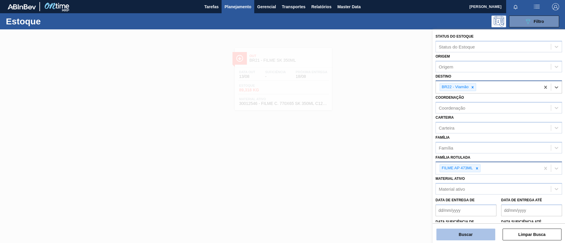
click at [471, 231] on button "Buscar" at bounding box center [465, 235] width 59 height 12
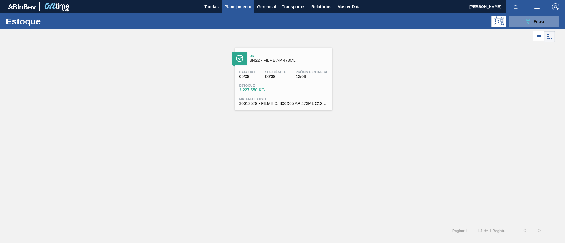
click at [308, 63] on div "Ok BR22 - FILME AP 473ML" at bounding box center [289, 58] width 79 height 13
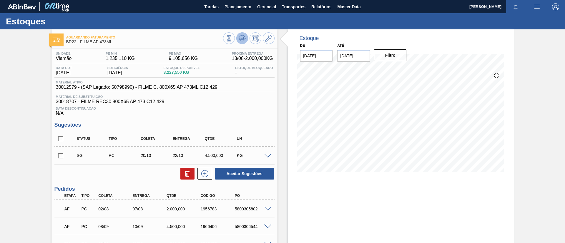
click at [243, 38] on polygon at bounding box center [243, 38] width 0 height 2
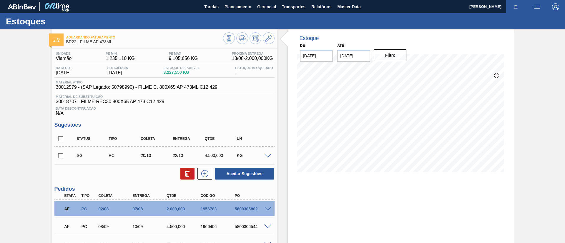
click at [266, 152] on div "SG PC 20/10 22/10 4.500,000 KG" at bounding box center [164, 155] width 220 height 15
drag, startPoint x: 266, startPoint y: 152, endPoint x: 268, endPoint y: 155, distance: 3.8
click at [266, 153] on div "SG PC 20/10 22/10 4.500,000 KG" at bounding box center [164, 155] width 220 height 15
click at [269, 156] on span at bounding box center [267, 156] width 7 height 4
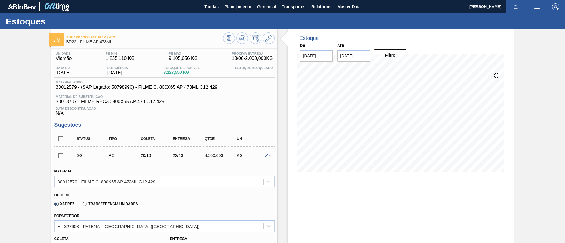
click at [62, 158] on input "checkbox" at bounding box center [60, 156] width 12 height 12
click at [268, 155] on span at bounding box center [267, 156] width 7 height 4
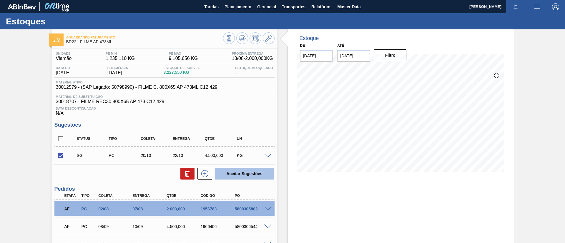
click at [252, 173] on button "Aceitar Sugestões" at bounding box center [244, 174] width 59 height 12
checkbox input "false"
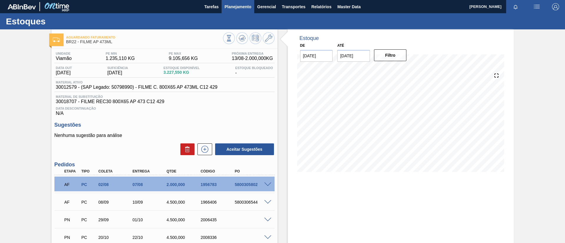
click at [235, 6] on span "Planejamento" at bounding box center [238, 6] width 27 height 7
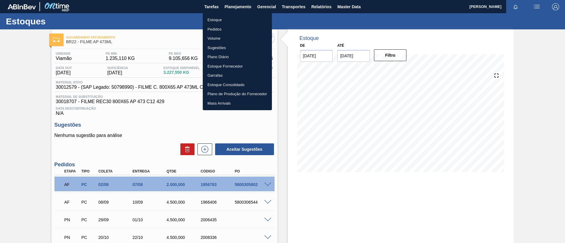
click at [238, 16] on li "Estoque" at bounding box center [237, 19] width 69 height 9
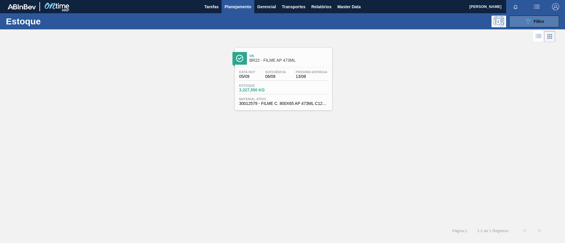
click at [535, 22] on span "Filtro" at bounding box center [539, 21] width 10 height 5
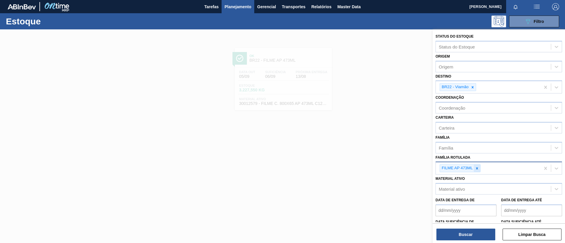
click at [477, 169] on icon at bounding box center [477, 169] width 4 height 4
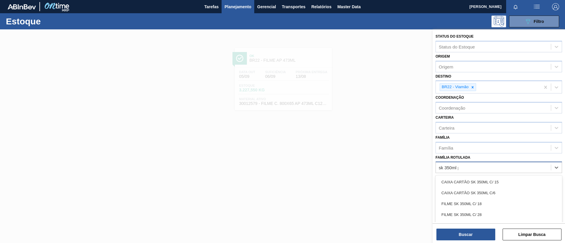
type Rotulada "sk 350ml ps"
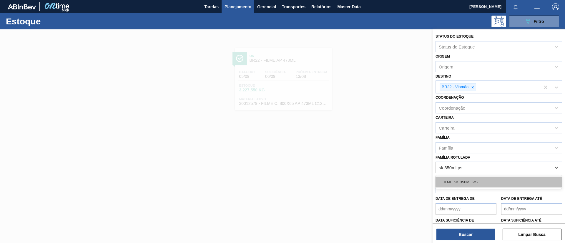
click at [482, 179] on div "FILME SK 350ML PS" at bounding box center [499, 182] width 127 height 11
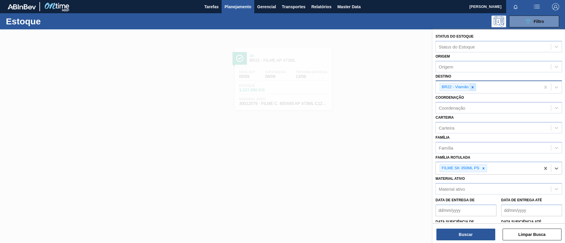
click at [476, 85] on div at bounding box center [472, 87] width 6 height 7
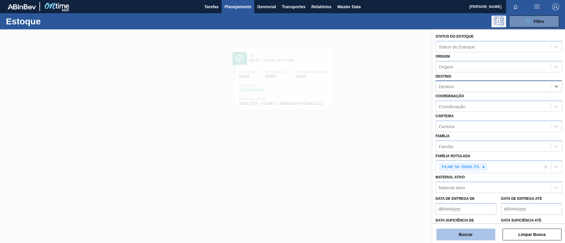
click at [469, 230] on button "Buscar" at bounding box center [465, 235] width 59 height 12
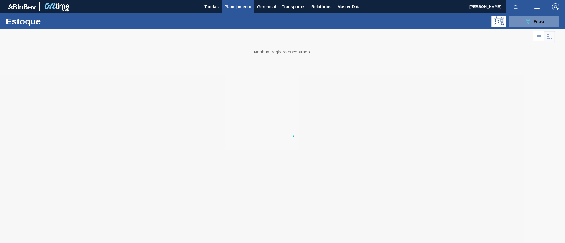
click at [470, 235] on div at bounding box center [282, 136] width 565 height 214
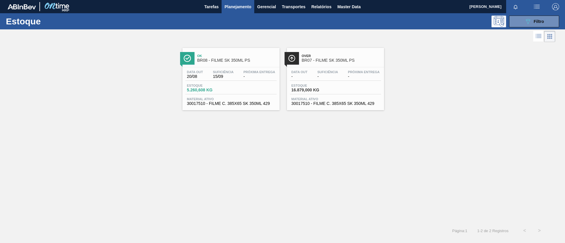
click at [227, 71] on span "Suficiência" at bounding box center [223, 72] width 21 height 4
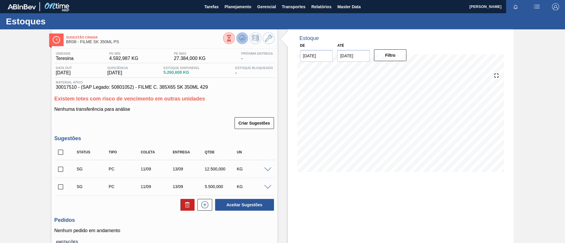
click at [232, 40] on icon at bounding box center [229, 38] width 6 height 6
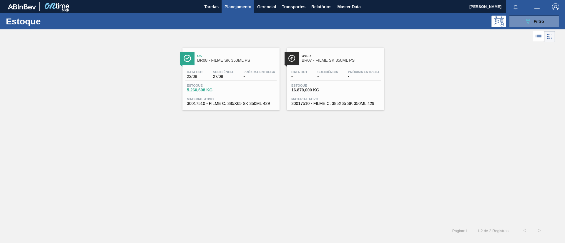
click at [370, 51] on div "Over BR07 - FILME SK 350ML PS" at bounding box center [335, 57] width 97 height 13
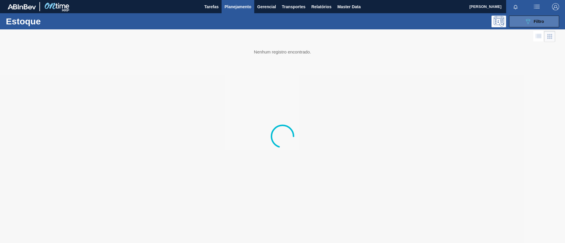
click at [525, 21] on icon "089F7B8B-B2A5-4AFE-B5C0-19BA573D28AC" at bounding box center [527, 21] width 7 height 7
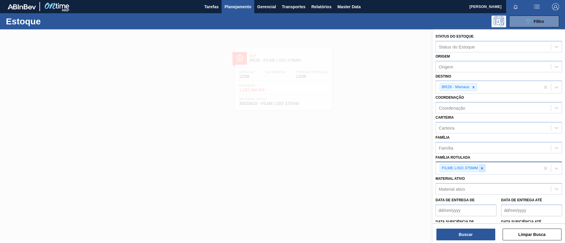
click at [483, 165] on div at bounding box center [482, 168] width 6 height 7
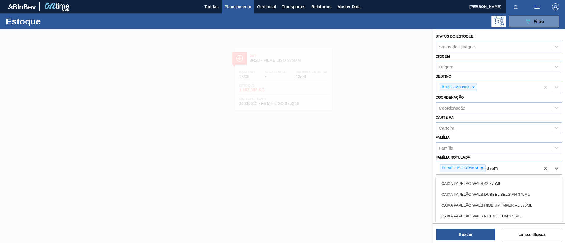
type Rotulada "375mm"
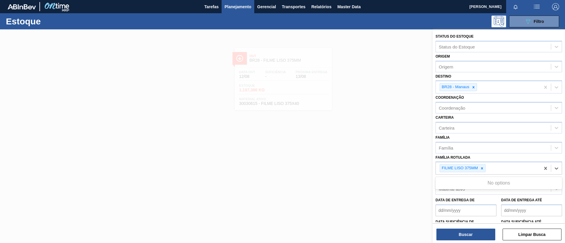
click at [512, 174] on div "FILME LISO 375MM 375mm" at bounding box center [488, 168] width 104 height 12
click at [482, 237] on button "Buscar" at bounding box center [465, 235] width 59 height 12
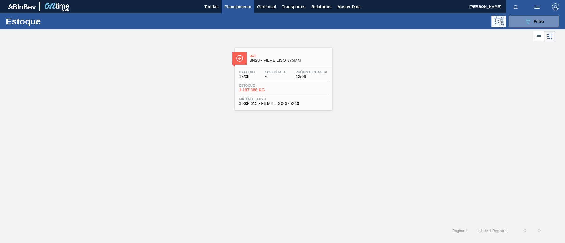
click at [315, 81] on div "Data out 12/08 Suficiência - Próxima Entrega 13/08 Estoque 1.197,386 KG Materia…" at bounding box center [283, 87] width 97 height 40
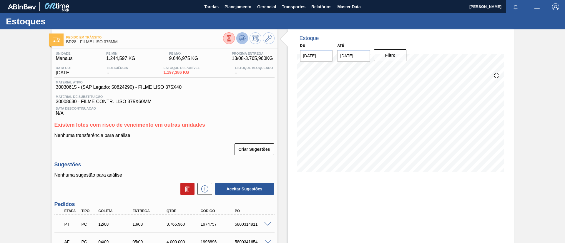
click at [232, 38] on icon at bounding box center [229, 38] width 6 height 6
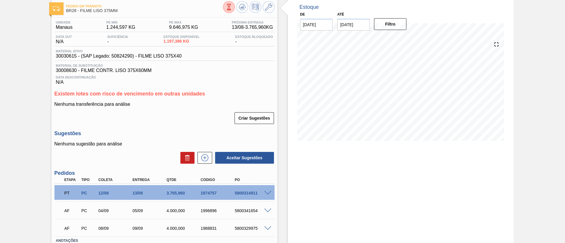
scroll to position [44, 0]
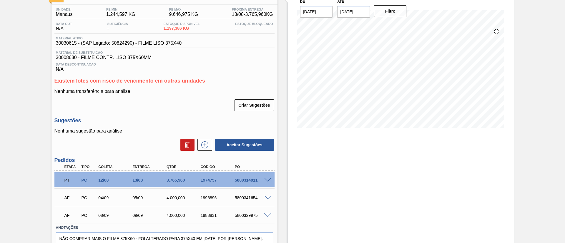
click at [270, 179] on span at bounding box center [267, 180] width 7 height 4
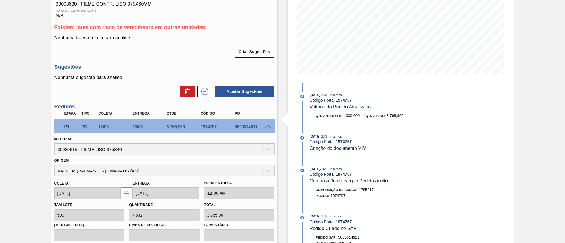
scroll to position [83, 0]
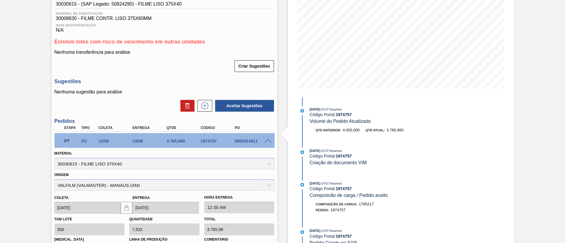
click at [267, 142] on span at bounding box center [267, 141] width 7 height 4
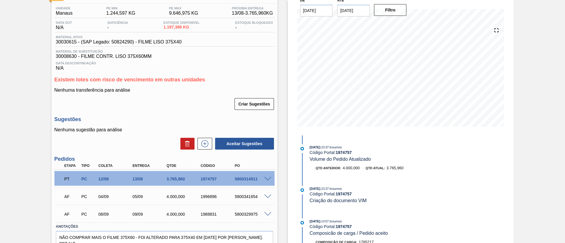
scroll to position [0, 0]
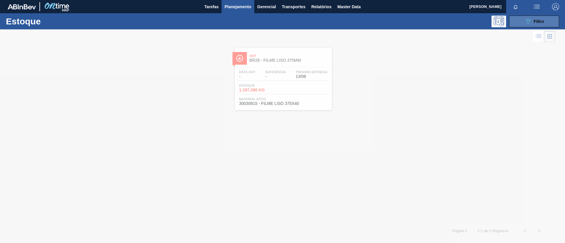
click at [550, 20] on button "089F7B8B-B2A5-4AFE-B5C0-19BA573D28AC Filtro" at bounding box center [534, 22] width 50 height 12
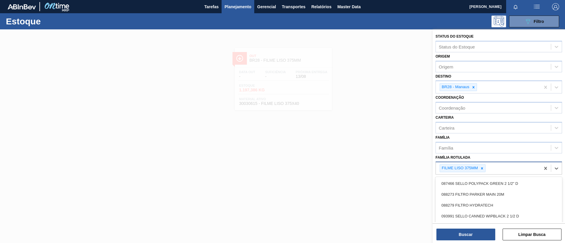
click at [481, 162] on div "FILME LISO 375MM" at bounding box center [488, 168] width 104 height 12
click at [484, 167] on icon at bounding box center [482, 169] width 4 height 4
type Rotulada "SK 269ML"
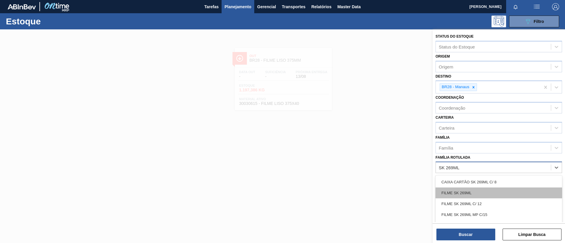
click at [477, 192] on div "FILME SK 269ML" at bounding box center [499, 193] width 127 height 11
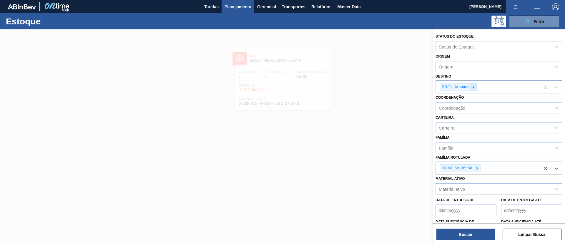
click at [473, 88] on div at bounding box center [473, 87] width 6 height 7
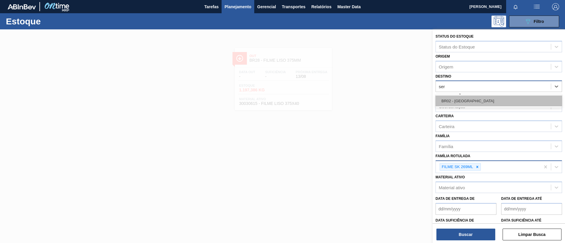
type input "serg"
click at [471, 99] on div "BR02 - [GEOGRAPHIC_DATA]" at bounding box center [499, 101] width 127 height 11
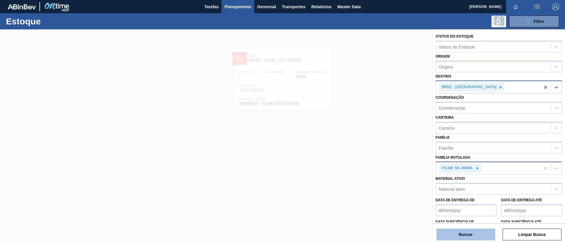
click at [471, 232] on button "Buscar" at bounding box center [465, 235] width 59 height 12
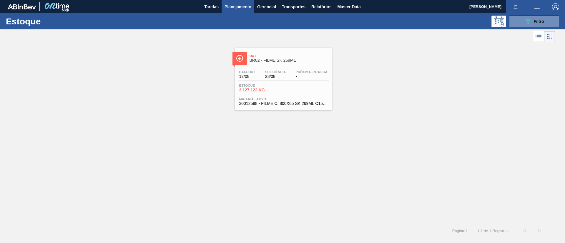
click at [256, 52] on div "Out BR02 - FILME SK 269ML" at bounding box center [289, 58] width 79 height 13
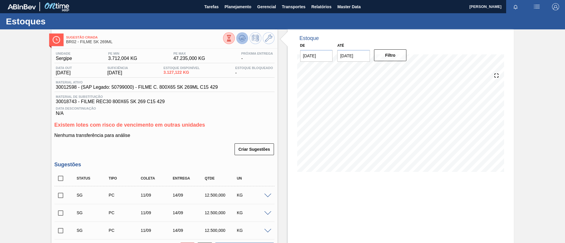
click at [232, 36] on icon at bounding box center [229, 38] width 6 height 6
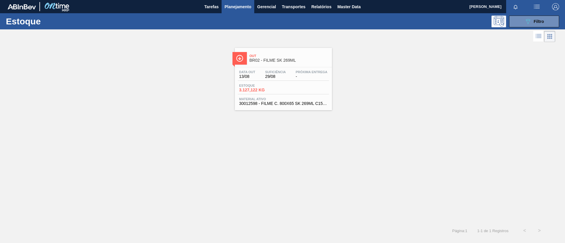
click at [524, 27] on button "089F7B8B-B2A5-4AFE-B5C0-19BA573D28AC Filtro" at bounding box center [534, 22] width 50 height 12
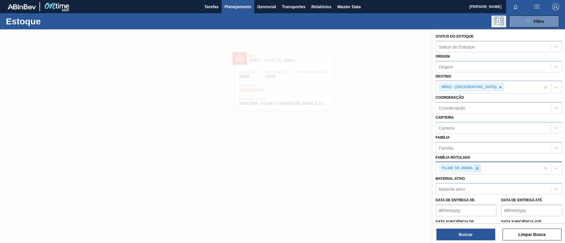
click at [478, 169] on icon at bounding box center [477, 169] width 4 height 4
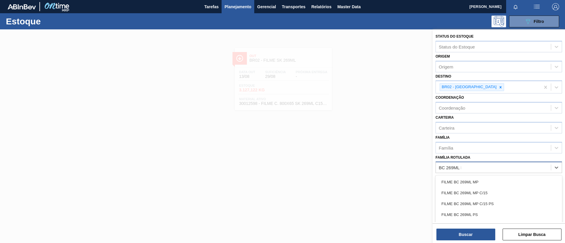
type Rotulada "BC 269ML MP"
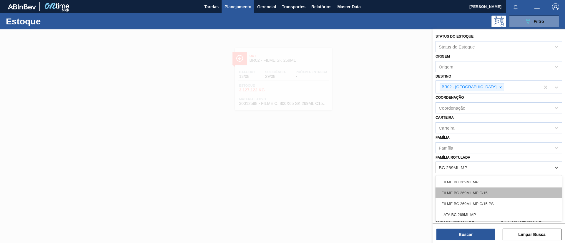
click at [494, 189] on div "FILME BC 269ML MP C/15" at bounding box center [499, 193] width 127 height 11
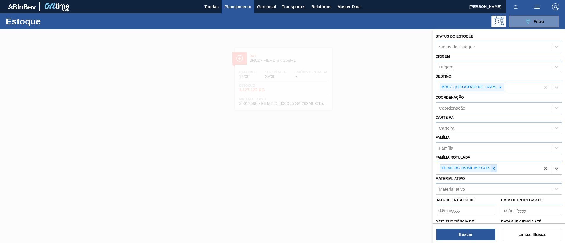
click at [495, 168] on icon at bounding box center [494, 168] width 2 height 2
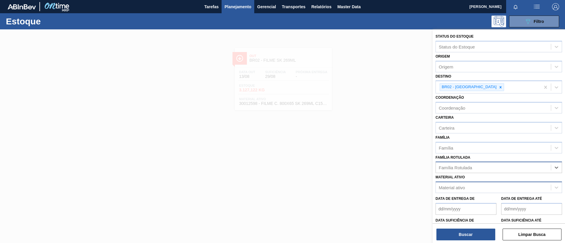
click at [485, 182] on div "Material ativo" at bounding box center [499, 187] width 127 height 11
drag, startPoint x: 486, startPoint y: 180, endPoint x: 489, endPoint y: 176, distance: 4.2
click at [487, 179] on div "Material ativo Material ativo" at bounding box center [499, 183] width 127 height 20
click at [489, 173] on div "Família Rotulada" at bounding box center [499, 167] width 127 height 11
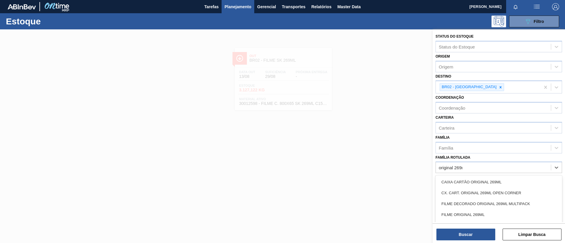
type Rotulada "original 269ml"
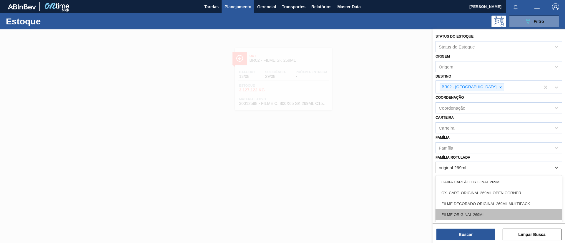
click at [488, 214] on div "FILME ORIGINAL 269ML" at bounding box center [499, 215] width 127 height 11
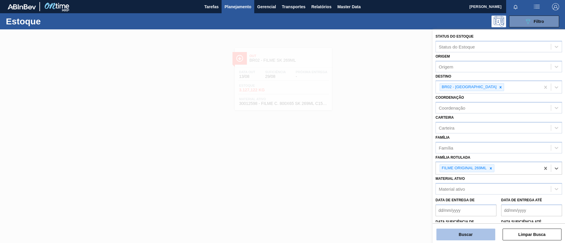
click at [475, 232] on button "Buscar" at bounding box center [465, 235] width 59 height 12
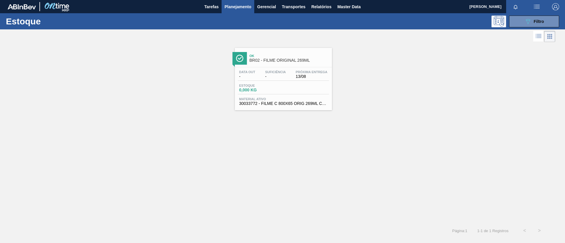
click at [278, 49] on div "Ok BR02 - FILME ORIGINAL 269ML" at bounding box center [283, 56] width 97 height 16
click at [536, 26] on button "089F7B8B-B2A5-4AFE-B5C0-19BA573D28AC Filtro" at bounding box center [534, 22] width 50 height 12
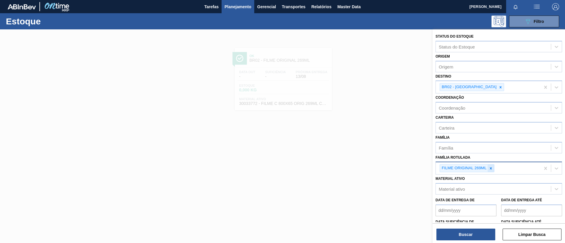
click at [492, 171] on div at bounding box center [491, 168] width 6 height 7
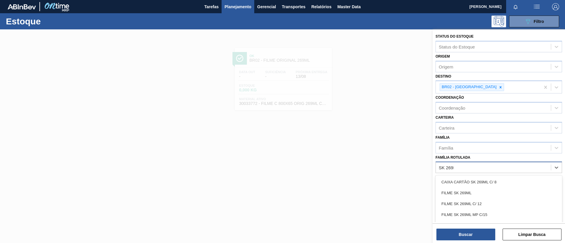
type Rotulada "SK 269ML"
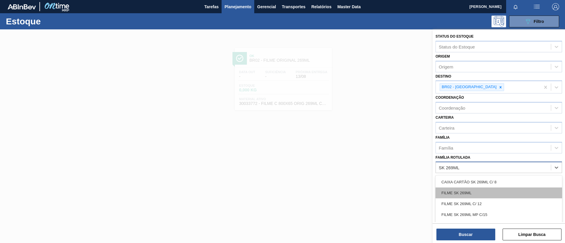
click at [483, 192] on div "FILME SK 269ML" at bounding box center [499, 193] width 127 height 11
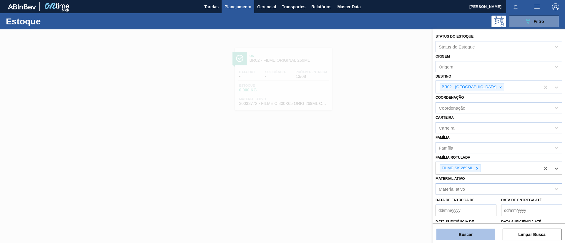
click at [471, 233] on button "Buscar" at bounding box center [465, 235] width 59 height 12
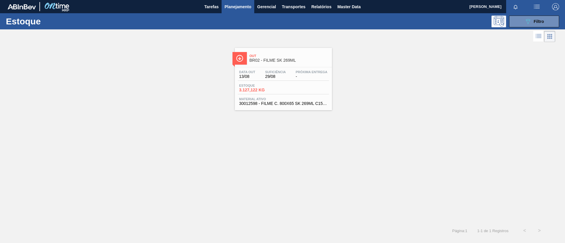
drag, startPoint x: 258, startPoint y: 44, endPoint x: 249, endPoint y: 63, distance: 21.3
click at [536, 19] on span "Filtro" at bounding box center [539, 21] width 10 height 5
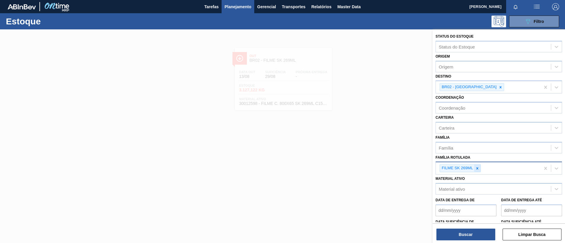
click at [476, 170] on icon at bounding box center [477, 169] width 4 height 4
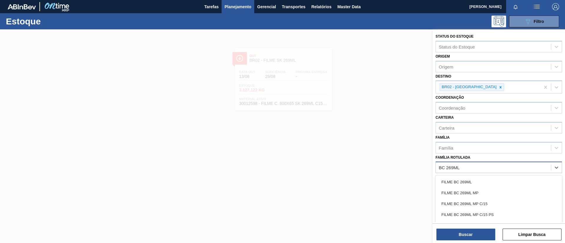
type Rotulada "BC 269ML MP"
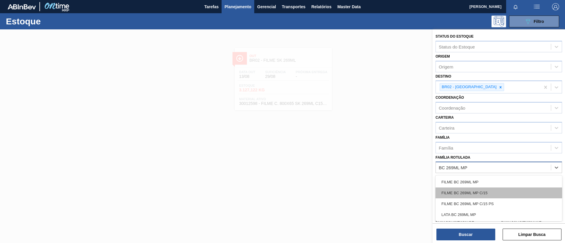
click at [484, 192] on div "FILME BC 269ML MP C/15" at bounding box center [499, 193] width 127 height 11
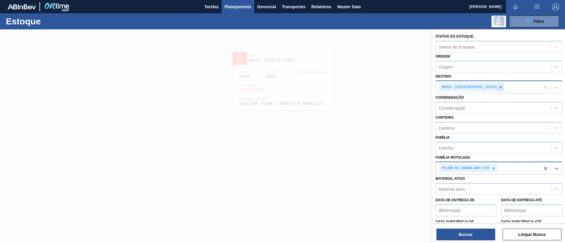
click at [499, 86] on icon at bounding box center [501, 87] width 4 height 4
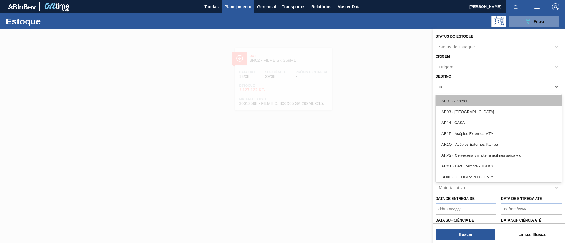
type input "cebr"
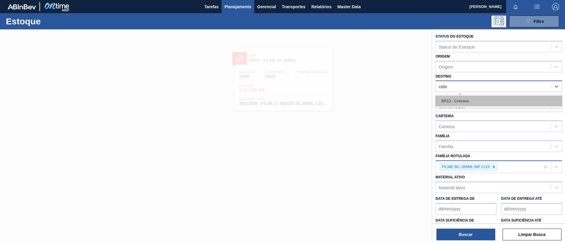
click at [474, 101] on div "BR12 - Cebrasa" at bounding box center [499, 101] width 127 height 11
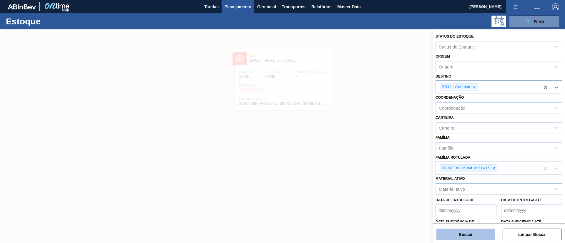
click at [470, 231] on button "Buscar" at bounding box center [465, 235] width 59 height 12
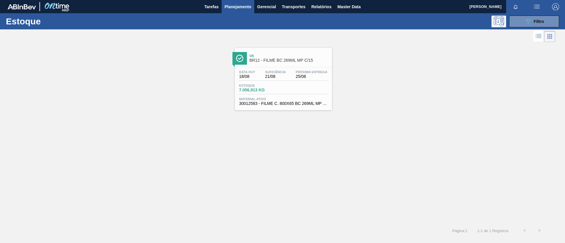
drag, startPoint x: 526, startPoint y: 22, endPoint x: 513, endPoint y: 66, distance: 45.4
click at [526, 22] on icon "089F7B8B-B2A5-4AFE-B5C0-19BA573D28AC" at bounding box center [527, 21] width 7 height 7
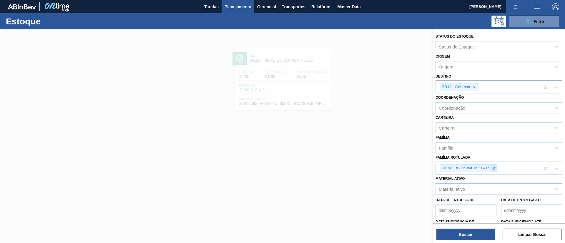
click at [496, 168] on div at bounding box center [494, 168] width 6 height 7
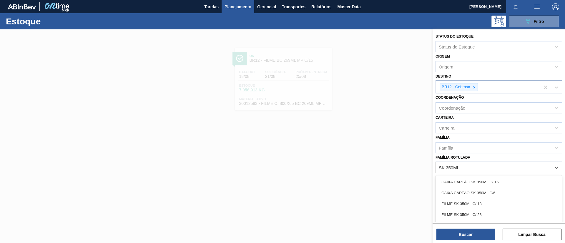
type Rotulada "SK 350ML P"
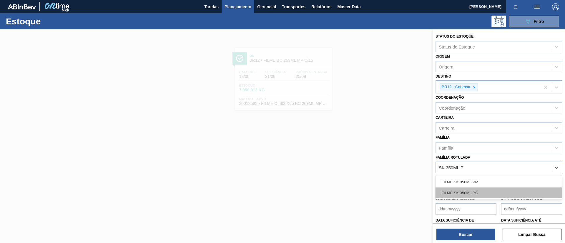
click at [480, 191] on div "FILME SK 350ML PS" at bounding box center [499, 193] width 127 height 11
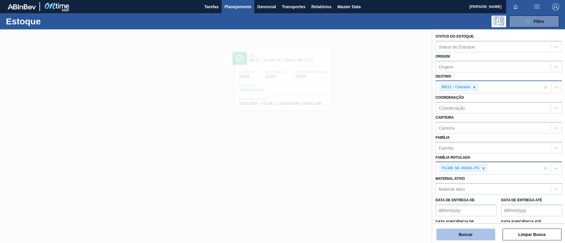
click at [469, 236] on button "Buscar" at bounding box center [465, 235] width 59 height 12
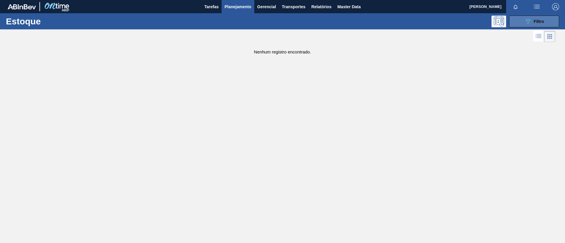
click at [527, 26] on button "089F7B8B-B2A5-4AFE-B5C0-19BA573D28AC Filtro" at bounding box center [534, 22] width 50 height 12
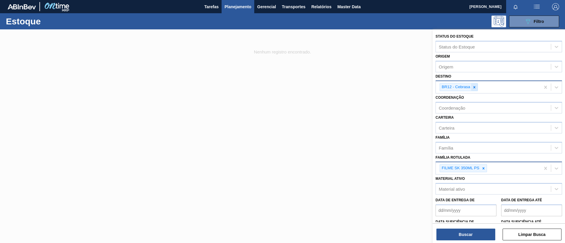
click at [475, 89] on icon at bounding box center [474, 87] width 4 height 4
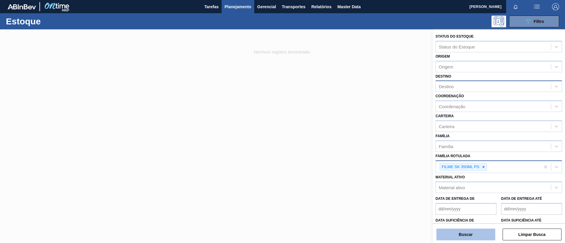
click at [467, 236] on button "Buscar" at bounding box center [465, 235] width 59 height 12
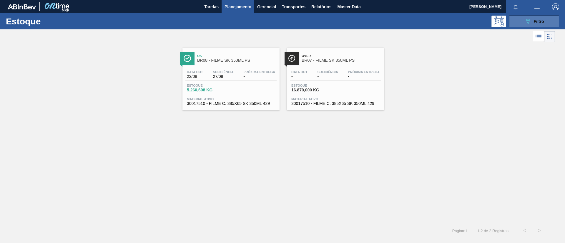
click at [530, 24] on icon "089F7B8B-B2A5-4AFE-B5C0-19BA573D28AC" at bounding box center [527, 21] width 7 height 7
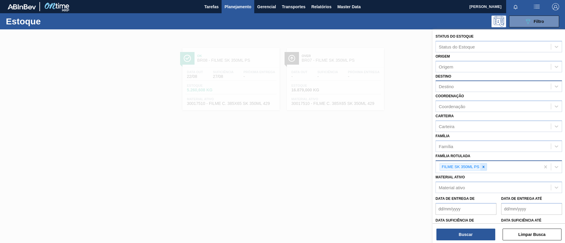
click at [482, 164] on div at bounding box center [483, 167] width 6 height 7
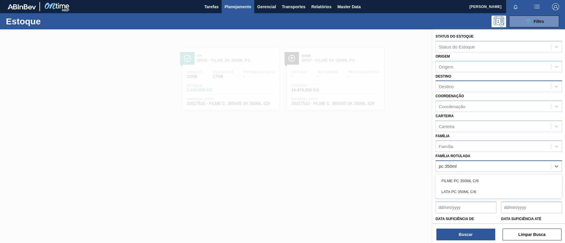
type Rotulada "pc 350ml"
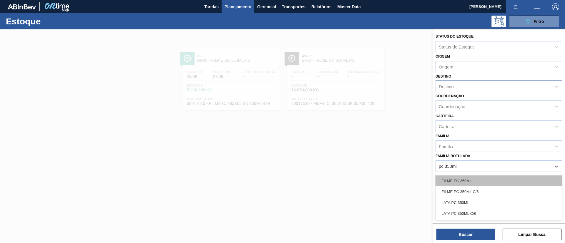
click at [484, 182] on div "FILME PC 350ML" at bounding box center [499, 181] width 127 height 11
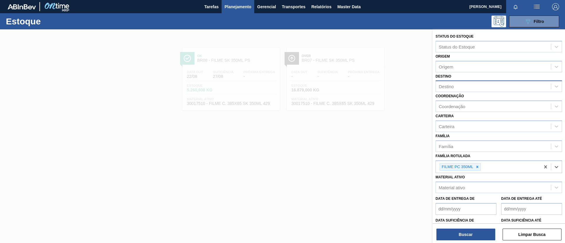
click at [461, 89] on div "Destino" at bounding box center [493, 86] width 115 height 9
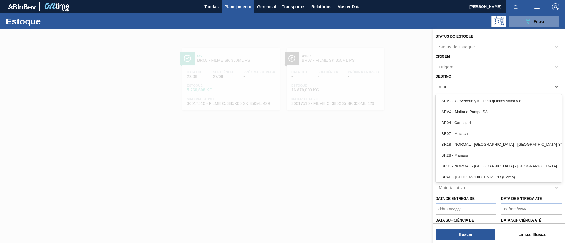
type input "macac"
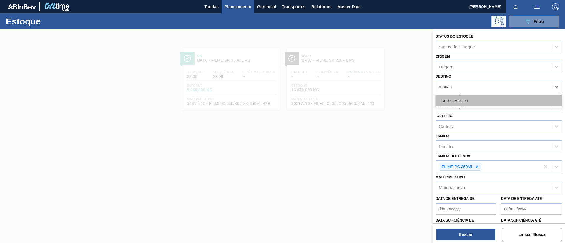
click at [469, 99] on div "BR07 - Macacu" at bounding box center [499, 101] width 127 height 11
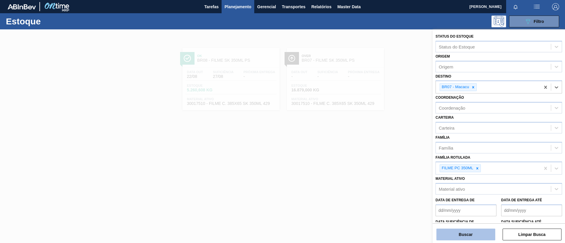
click at [464, 231] on button "Buscar" at bounding box center [465, 235] width 59 height 12
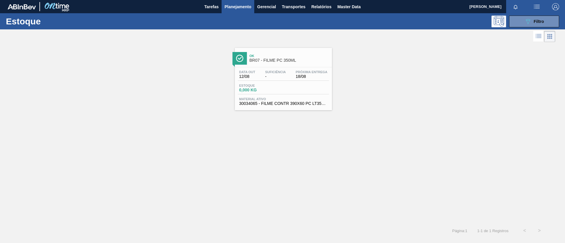
click at [242, 58] on img at bounding box center [239, 58] width 7 height 7
drag, startPoint x: 268, startPoint y: 57, endPoint x: 268, endPoint y: 61, distance: 3.3
click at [235, 9] on span "Planejamento" at bounding box center [238, 6] width 27 height 7
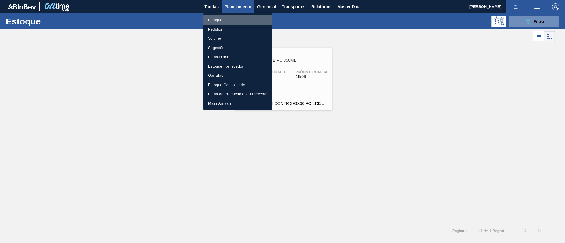
click at [238, 16] on li "Estoque" at bounding box center [237, 19] width 69 height 9
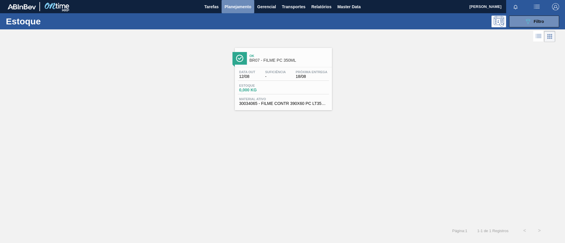
click at [239, 9] on span "Planejamento" at bounding box center [238, 6] width 27 height 7
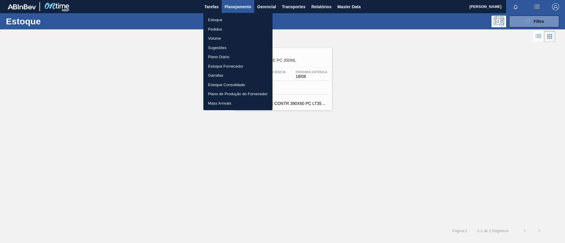
click at [233, 27] on li "Pedidos" at bounding box center [237, 29] width 69 height 9
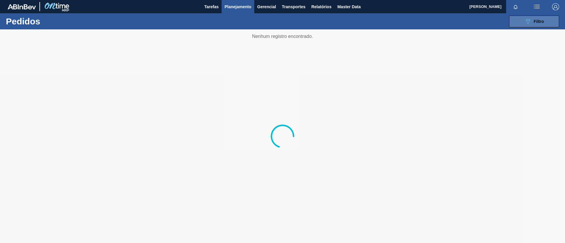
click at [534, 16] on button "089F7B8B-B2A5-4AFE-B5C0-19BA573D28AC Filtro" at bounding box center [534, 22] width 50 height 12
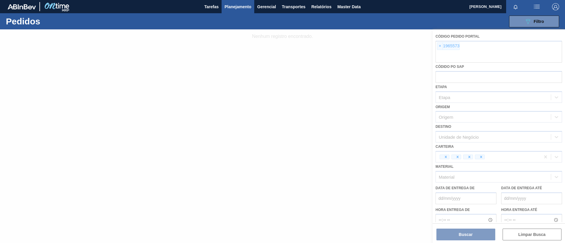
click at [439, 47] on div at bounding box center [282, 136] width 565 height 214
click at [439, 46] on div at bounding box center [282, 136] width 565 height 214
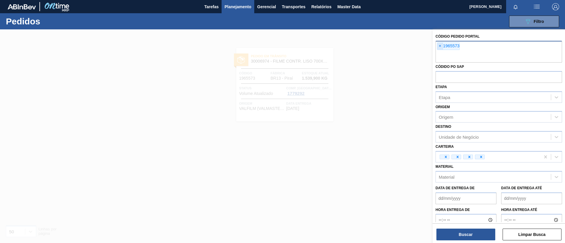
click at [439, 47] on span "×" at bounding box center [440, 46] width 6 height 7
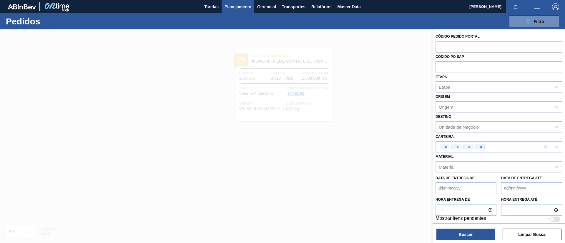
paste input "text"
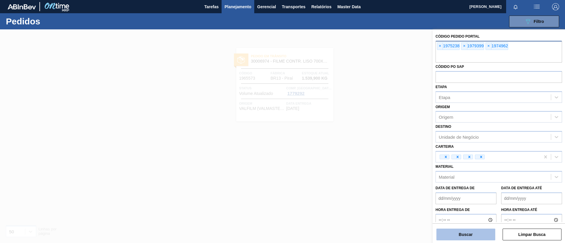
click at [476, 234] on button "Buscar" at bounding box center [465, 235] width 59 height 12
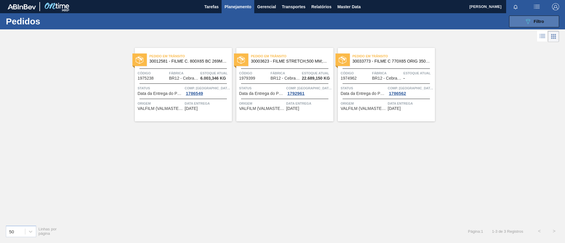
click at [531, 23] on icon "089F7B8B-B2A5-4AFE-B5C0-19BA573D28AC" at bounding box center [527, 21] width 7 height 7
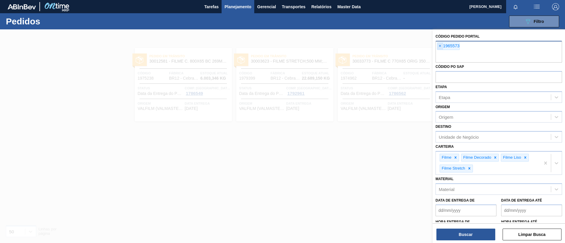
click at [441, 46] on span "×" at bounding box center [440, 46] width 6 height 7
paste input "text"
click at [476, 229] on button "Buscar" at bounding box center [465, 235] width 59 height 12
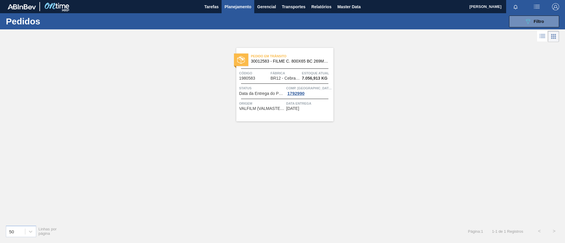
click at [312, 69] on div at bounding box center [284, 69] width 87 height 0
click at [289, 73] on span "Fábrica" at bounding box center [285, 73] width 30 height 6
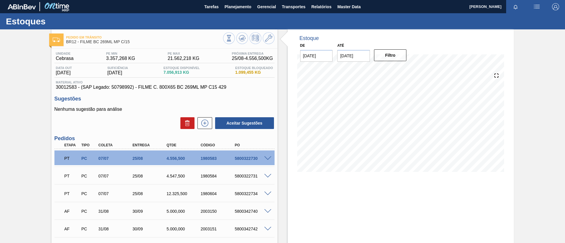
click at [269, 157] on span at bounding box center [267, 159] width 7 height 4
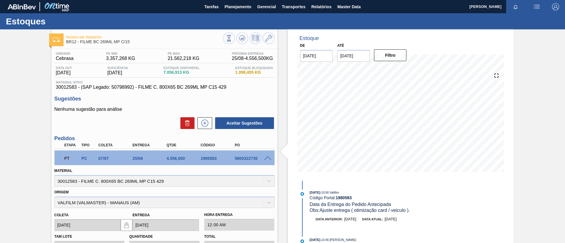
click at [269, 157] on span at bounding box center [267, 159] width 7 height 4
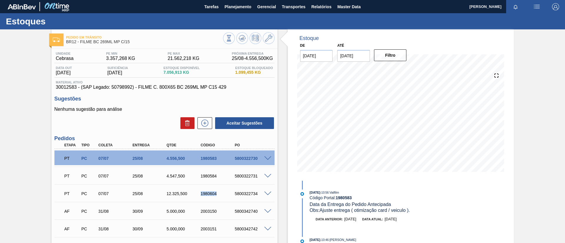
drag, startPoint x: 196, startPoint y: 196, endPoint x: 218, endPoint y: 194, distance: 22.8
click at [218, 194] on div "PT PC 07/07 25/08 12.325,500 1980604 5800322734" at bounding box center [163, 193] width 205 height 12
copy div "1980604"
drag, startPoint x: 199, startPoint y: 174, endPoint x: 217, endPoint y: 176, distance: 18.4
click at [217, 176] on div "1980584" at bounding box center [218, 176] width 38 height 5
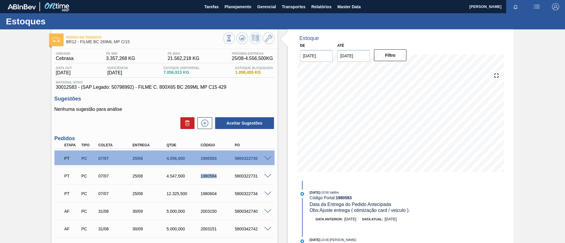
copy div "1980584"
drag, startPoint x: 200, startPoint y: 157, endPoint x: 217, endPoint y: 160, distance: 17.6
click at [217, 160] on div "1980583" at bounding box center [218, 158] width 38 height 5
copy div "1980583"
click at [39, 136] on div "Pedido em Trânsito BR12 - FILME BC 269ML MP C/15 Unidade Cebrasa PE MIN 3.357,2…" at bounding box center [282, 183] width 565 height 309
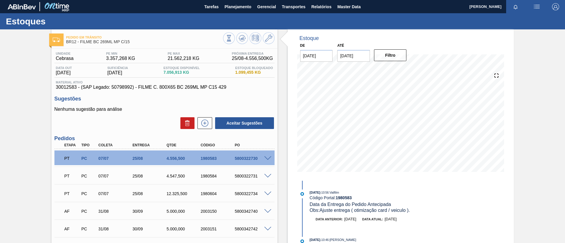
click at [0, 77] on div "Pedido em Trânsito BR12 - FILME BC 269ML MP C/15 Unidade Cebrasa PE MIN 3.357,2…" at bounding box center [282, 183] width 565 height 309
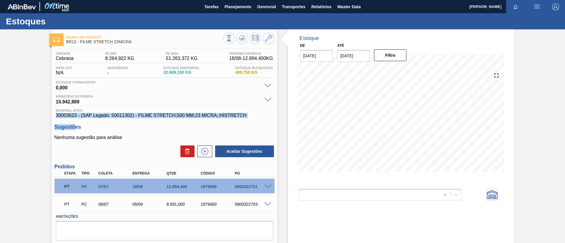
drag, startPoint x: 55, startPoint y: 118, endPoint x: 75, endPoint y: 118, distance: 19.7
click at [75, 118] on div "Unidade Cebrasa PE MIN 8.264,922 KG PE MAX 51.263,372 KG Próxima Entrega 18/08 …" at bounding box center [165, 153] width 226 height 209
click at [44, 127] on div "Pedido em Trânsito BR12 - FILME STRETCH 23MICRA Unidade Cebrasa PE MIN 8.264,92…" at bounding box center [282, 145] width 565 height 232
drag, startPoint x: 195, startPoint y: 187, endPoint x: 221, endPoint y: 188, distance: 26.2
click at [221, 188] on div "PT PC 07/07 18/08 12.894,400 1979399 5800322701" at bounding box center [163, 186] width 205 height 12
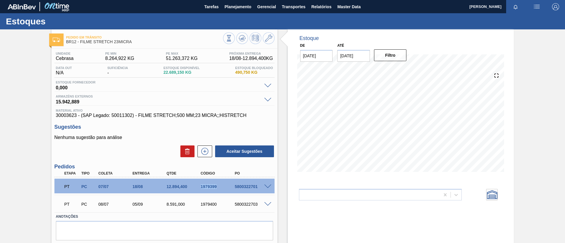
copy div "1979399"
click at [223, 16] on div "Estoques" at bounding box center [282, 21] width 565 height 16
click at [230, 9] on span "Planejamento" at bounding box center [238, 6] width 27 height 7
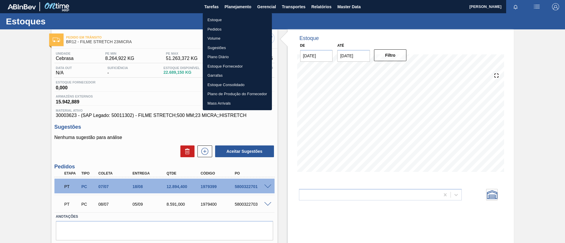
click at [232, 14] on ul "Estoque Pedidos Volume Sugestões Plano Diário Estoque Fornecedor Garrafas Estoq…" at bounding box center [237, 61] width 69 height 97
click at [232, 16] on li "Estoque" at bounding box center [237, 19] width 69 height 9
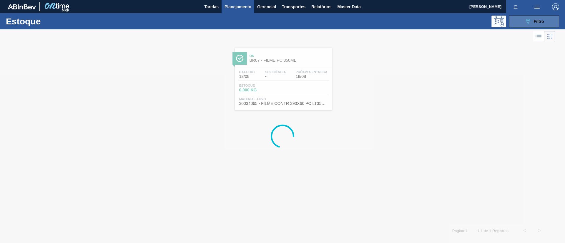
click at [528, 20] on icon "089F7B8B-B2A5-4AFE-B5C0-19BA573D28AC" at bounding box center [527, 21] width 7 height 7
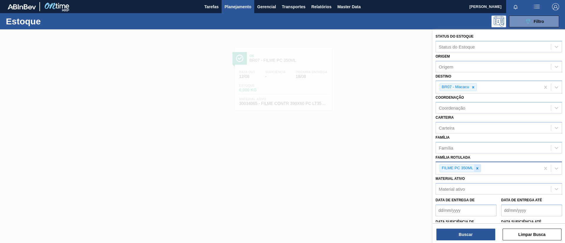
click at [477, 167] on icon at bounding box center [477, 169] width 4 height 4
click at [479, 165] on div at bounding box center [477, 168] width 6 height 7
type Rotulada "27MICRA"
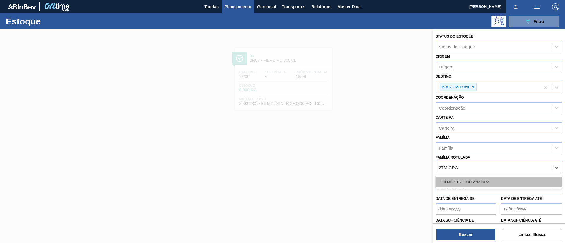
click at [491, 183] on div "FILME STRETCH 27MICRA" at bounding box center [499, 182] width 127 height 11
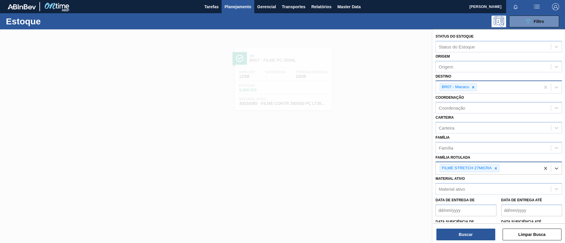
click at [475, 89] on div at bounding box center [473, 87] width 6 height 7
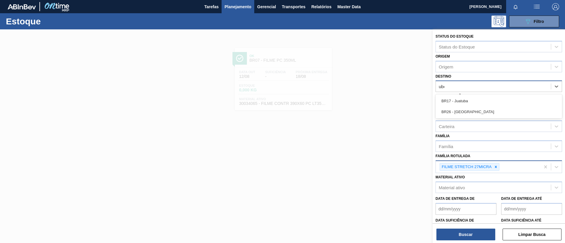
type input "uber"
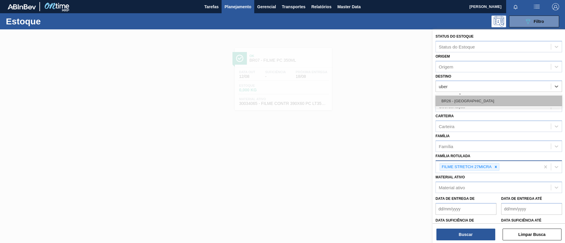
click at [485, 99] on div "BR26 - Uberlândia" at bounding box center [499, 101] width 127 height 11
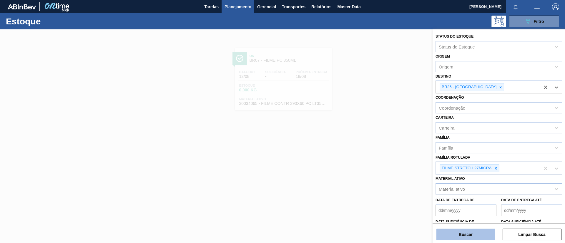
click at [471, 235] on button "Buscar" at bounding box center [465, 235] width 59 height 12
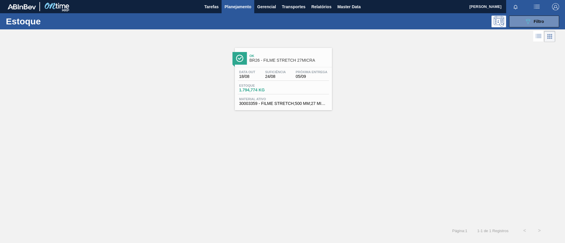
click at [282, 74] on span "Suficiência" at bounding box center [275, 72] width 21 height 4
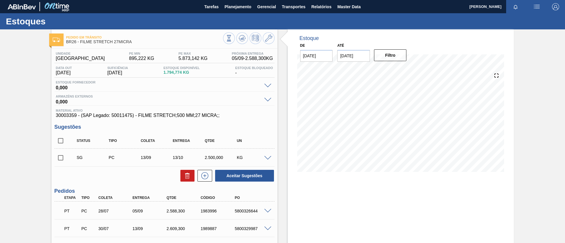
drag, startPoint x: 225, startPoint y: 3, endPoint x: 0, endPoint y: 118, distance: 252.8
click at [0, 119] on div "Pedido em Trânsito BR26 - FILME STRETCH 27MICRA Unidade Uberlândia PE MIN 895,2…" at bounding box center [282, 166] width 565 height 274
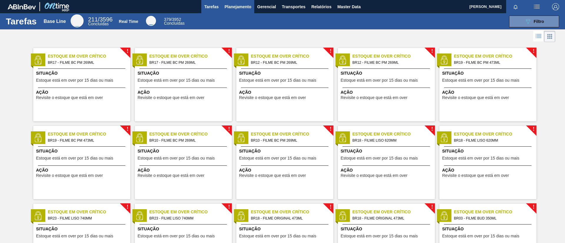
click at [229, 9] on span "Planejamento" at bounding box center [238, 6] width 27 height 7
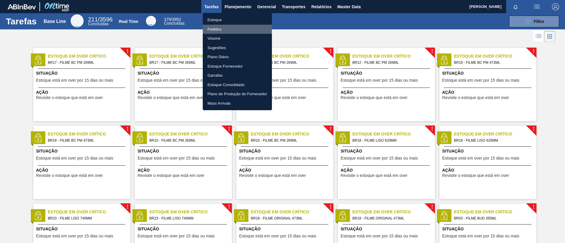
drag, startPoint x: 218, startPoint y: 30, endPoint x: 418, endPoint y: 26, distance: 200.2
click at [218, 29] on li "Pedidos" at bounding box center [237, 29] width 69 height 9
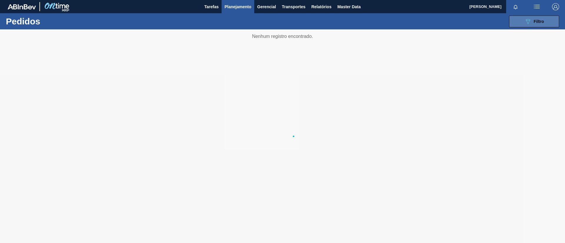
click at [471, 21] on icon "089F7B8B-B2A5-4AFE-B5C0-19BA573D28AC" at bounding box center [527, 21] width 7 height 7
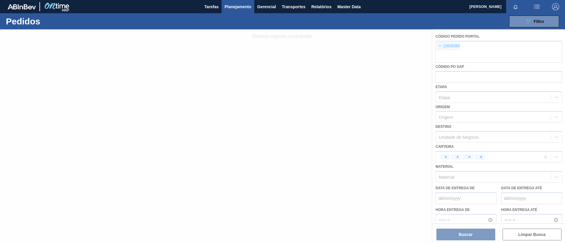
click at [437, 44] on div at bounding box center [282, 136] width 565 height 214
click at [439, 45] on div at bounding box center [282, 136] width 565 height 214
click at [439, 47] on div at bounding box center [282, 136] width 565 height 214
click at [440, 48] on div at bounding box center [282, 136] width 565 height 214
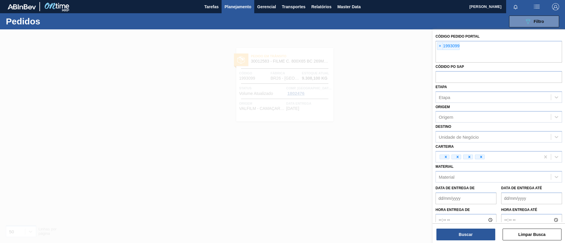
click at [440, 48] on span "×" at bounding box center [440, 46] width 6 height 7
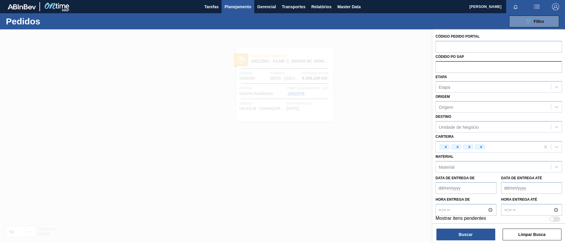
paste input "text"
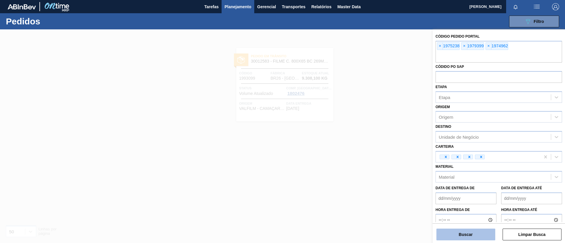
click at [471, 202] on button "Buscar" at bounding box center [465, 235] width 59 height 12
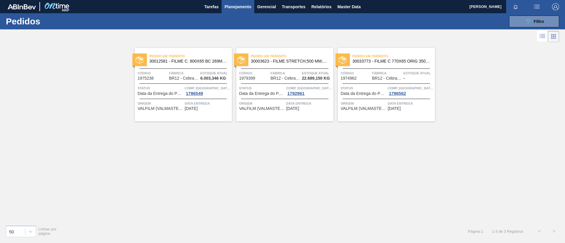
drag, startPoint x: 300, startPoint y: 57, endPoint x: 429, endPoint y: 59, distance: 129.2
click at [242, 6] on span "Planejamento" at bounding box center [238, 6] width 27 height 7
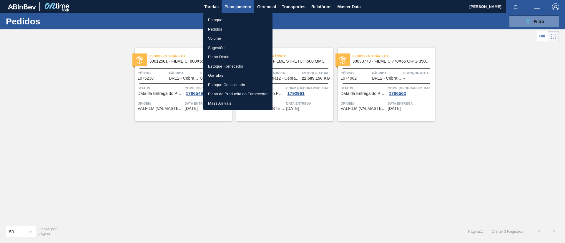
click at [239, 24] on li "Estoque" at bounding box center [237, 19] width 69 height 9
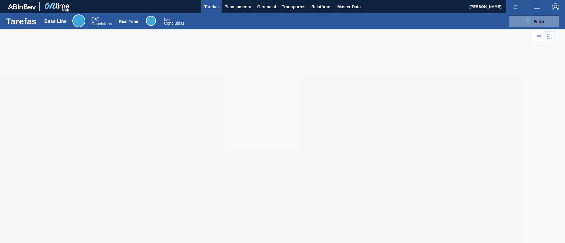
click at [236, 13] on div "Tarefas Base Line 0 / 0 Concluídas Real Time 0 / 0 Concluídas 089F7B8B-B2A5-4AF…" at bounding box center [282, 21] width 565 height 16
click at [236, 12] on button "Planejamento" at bounding box center [238, 6] width 33 height 13
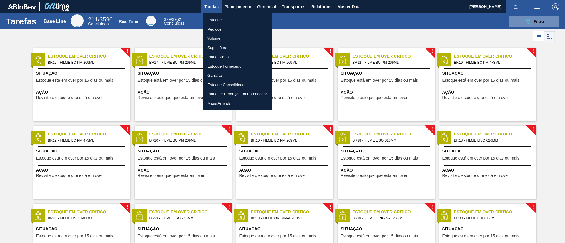
drag, startPoint x: 235, startPoint y: 19, endPoint x: 450, endPoint y: 38, distance: 216.3
click at [235, 19] on li "Estoque" at bounding box center [237, 19] width 69 height 9
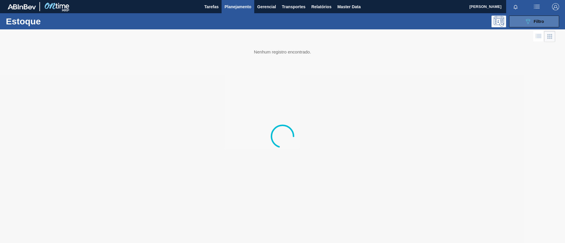
drag, startPoint x: 527, startPoint y: 20, endPoint x: 524, endPoint y: 22, distance: 3.3
click at [527, 20] on icon at bounding box center [528, 21] width 4 height 5
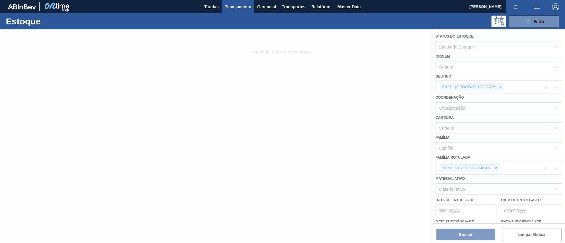
click at [478, 90] on div at bounding box center [282, 136] width 565 height 214
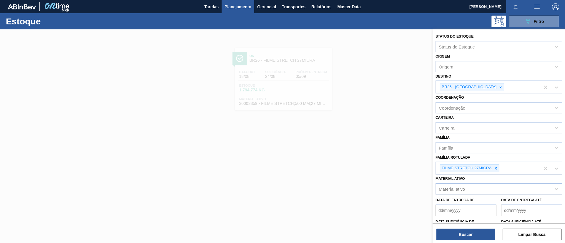
click at [283, 121] on div at bounding box center [282, 150] width 565 height 243
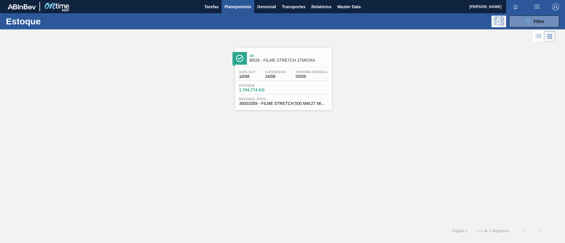
click at [307, 61] on span "BR26 - FILME STRETCH 27MICRA" at bounding box center [289, 60] width 79 height 4
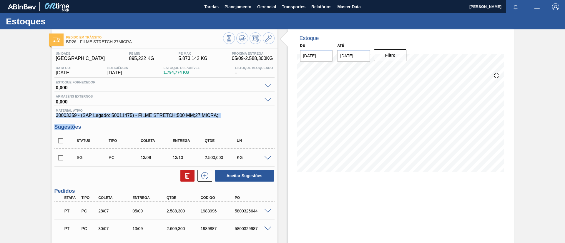
drag, startPoint x: 58, startPoint y: 117, endPoint x: 76, endPoint y: 118, distance: 18.6
click at [76, 118] on div "Unidade Uberlândia PE MIN 895,222 KG PE MAX 5.873,142 KG Próxima Entrega 05/09 …" at bounding box center [165, 174] width 226 height 251
click at [69, 115] on span "30003359 - (SAP Legado: 50011475) - FILME STRETCH;500 MM;27 MICRA;;" at bounding box center [164, 115] width 217 height 5
drag, startPoint x: 54, startPoint y: 114, endPoint x: 76, endPoint y: 115, distance: 22.4
click at [76, 115] on div "Pedido em Trânsito BR26 - FILME STRETCH 27MICRA Unidade Uberlândia PE MIN 895,2…" at bounding box center [282, 166] width 565 height 274
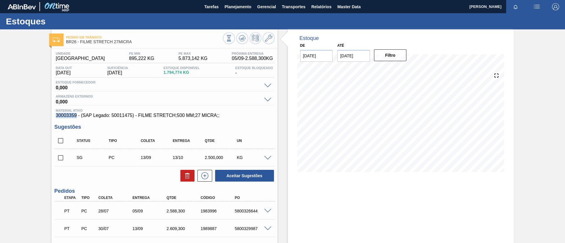
copy span "30003359"
click at [236, 7] on span "Planejamento" at bounding box center [238, 6] width 27 height 7
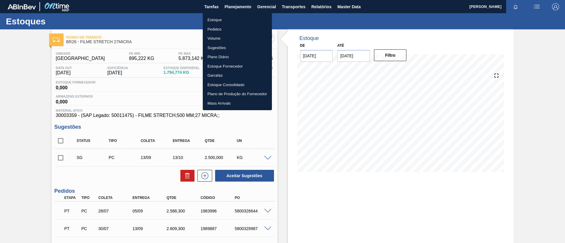
click at [233, 15] on ul "Estoque Pedidos Volume Sugestões Plano Diário Estoque Fornecedor Garrafas Estoq…" at bounding box center [237, 61] width 69 height 97
click at [234, 17] on li "Estoque" at bounding box center [237, 19] width 69 height 9
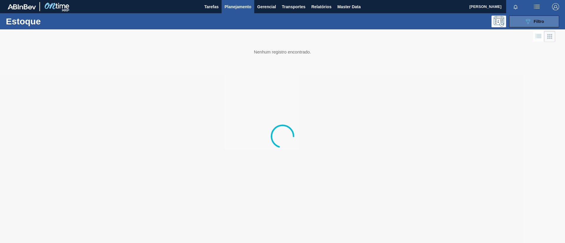
click at [541, 23] on span "Filtro" at bounding box center [539, 21] width 10 height 5
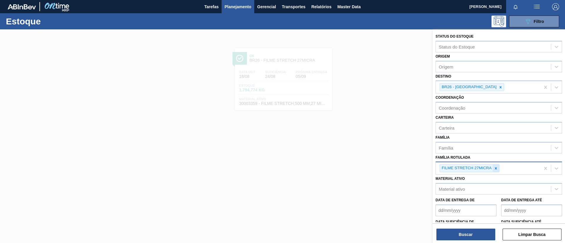
click at [495, 167] on icon at bounding box center [496, 169] width 4 height 4
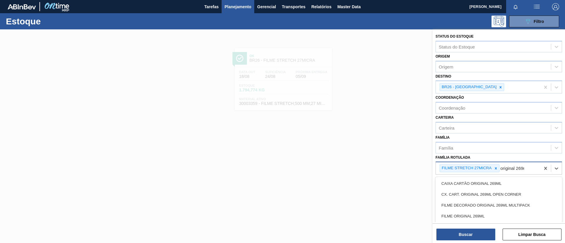
type Rotulada "original 269ml"
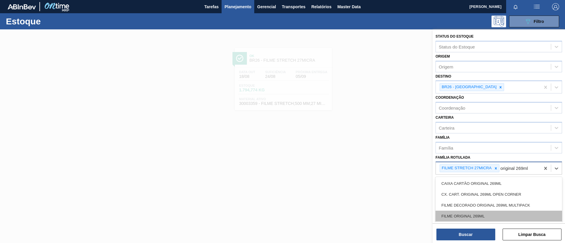
click at [494, 213] on div "FILME ORIGINAL 269ML" at bounding box center [499, 216] width 127 height 11
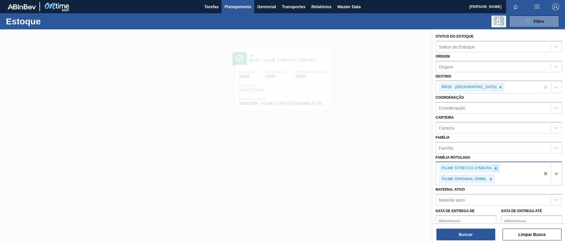
click at [497, 167] on icon at bounding box center [496, 169] width 4 height 4
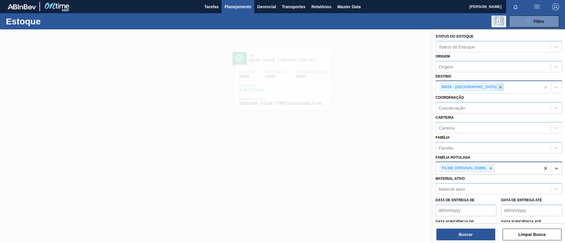
click at [497, 90] on div at bounding box center [500, 87] width 6 height 7
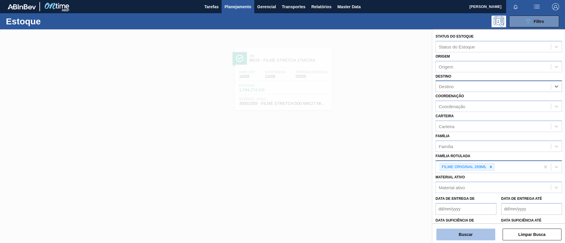
click at [478, 232] on button "Buscar" at bounding box center [465, 235] width 59 height 12
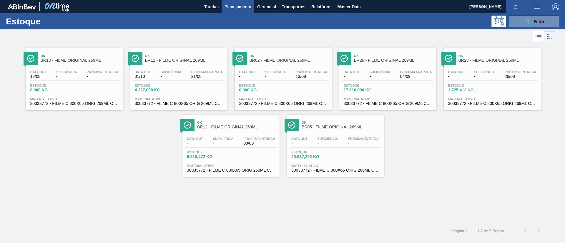
click at [195, 60] on span "BR11 - FILME ORIGINAL 269ML" at bounding box center [184, 60] width 79 height 4
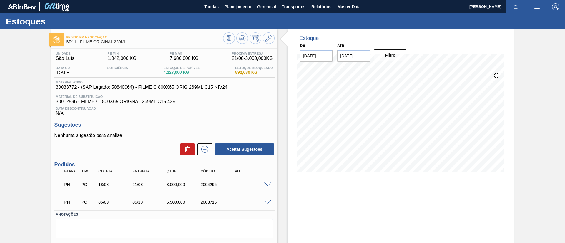
click at [0, 138] on div "Pedido em Negociação BR11 - FILME ORIGINAL 269ML Unidade São Luís PE MIN 1.042,…" at bounding box center [282, 144] width 565 height 230
drag, startPoint x: 197, startPoint y: 185, endPoint x: 233, endPoint y: 188, distance: 36.6
click at [233, 188] on div "PN PC 18/08 21/08 3.000,000 2004295" at bounding box center [163, 184] width 205 height 12
copy div "2004295"
click at [0, 147] on div "Pedido em Negociação BR11 - FILME ORIGINAL 269ML Unidade São Luís PE MIN 1.042,…" at bounding box center [282, 144] width 565 height 230
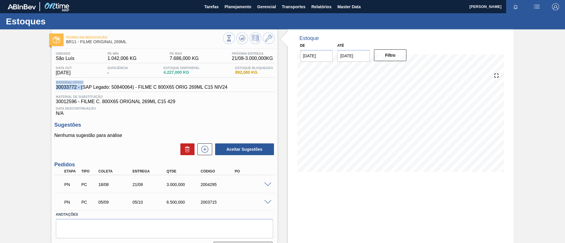
drag, startPoint x: 44, startPoint y: 83, endPoint x: 80, endPoint y: 86, distance: 35.7
click at [82, 86] on div "Pedido em Negociação BR11 - FILME ORIGINAL 269ML Unidade São Luís PE MIN 1.042,…" at bounding box center [282, 144] width 565 height 230
click at [57, 85] on span "30033772 - (SAP Legado: 50840064) - FILME C 800X65 ORIG 269ML C15 NIV24" at bounding box center [142, 87] width 172 height 5
drag, startPoint x: 55, startPoint y: 87, endPoint x: 75, endPoint y: 89, distance: 20.7
click at [75, 89] on div "Unidade São Luís PE MIN 1.042,006 KG PE MAX 7.686,000 KG Próxima Entrega 21/08 …" at bounding box center [165, 152] width 226 height 207
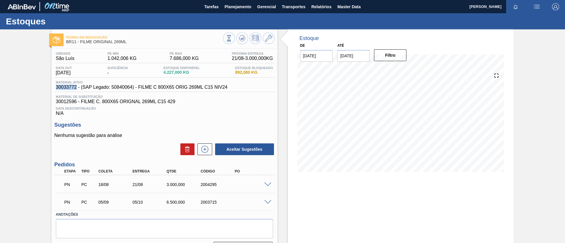
copy span "30033772"
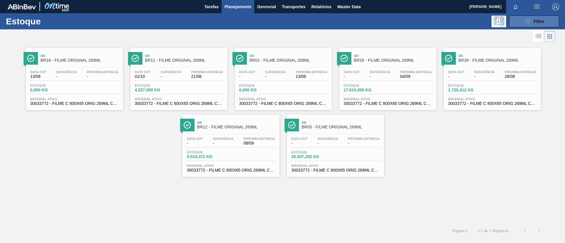
click at [550, 19] on button "089F7B8B-B2A5-4AFE-B5C0-19BA573D28AC Filtro" at bounding box center [534, 22] width 50 height 12
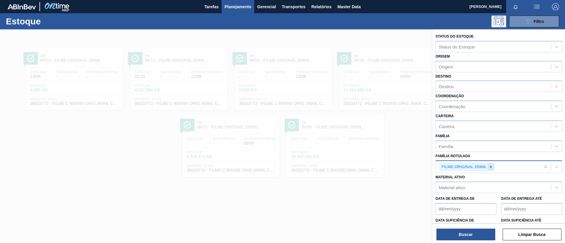
click at [493, 169] on div at bounding box center [491, 167] width 6 height 7
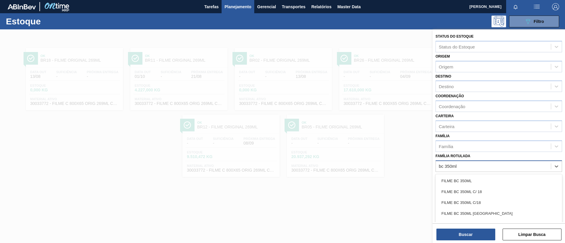
type Rotulada "bc 350ml mp"
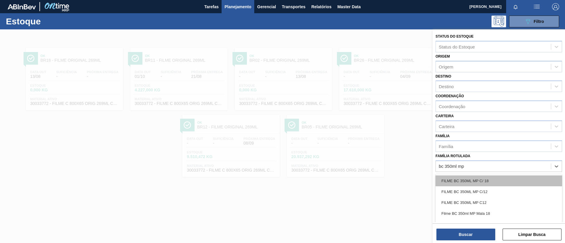
click at [467, 178] on div "FILME BC 350ML MP C/ 18" at bounding box center [499, 181] width 127 height 11
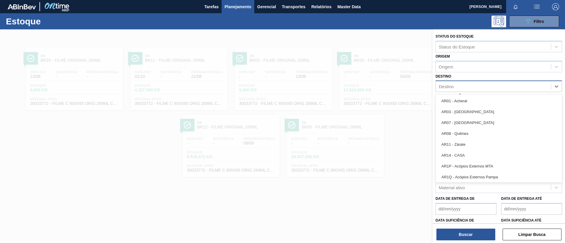
click at [461, 88] on div "Destino" at bounding box center [493, 86] width 115 height 9
type input "ag"
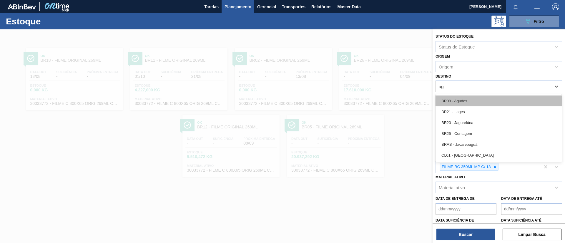
click at [474, 104] on div "BR09 - Agudos" at bounding box center [499, 101] width 127 height 11
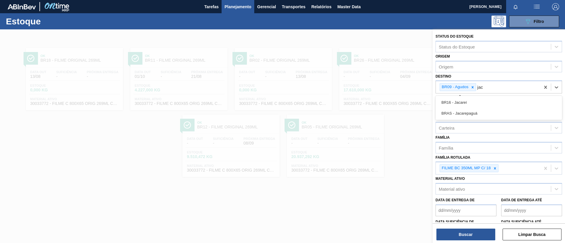
type input "jaca"
click at [474, 104] on div "BR16 - Jacareí" at bounding box center [499, 102] width 127 height 11
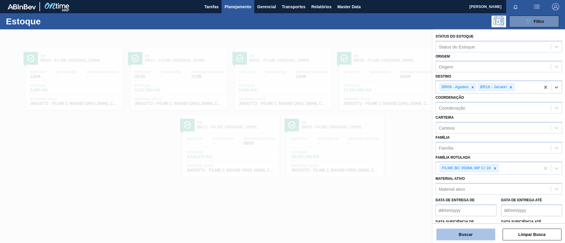
click at [485, 239] on button "Buscar" at bounding box center [465, 235] width 59 height 12
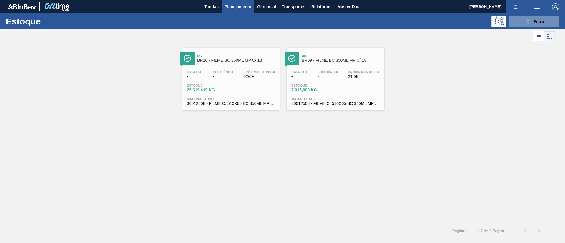
click at [237, 64] on div "Ok BR16 - FILME BC 350ML MP C/ 18" at bounding box center [236, 58] width 79 height 13
click at [220, 74] on span "Suficiência" at bounding box center [223, 72] width 21 height 4
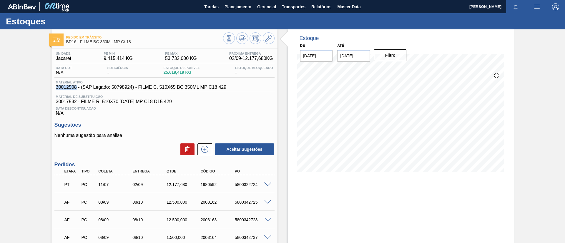
drag, startPoint x: 52, startPoint y: 87, endPoint x: 77, endPoint y: 89, distance: 24.8
click at [77, 89] on div "Unidade Jacareí PE MIN 9.415,414 KG PE MAX 53.732,000 KG Próxima Entrega 02/09 …" at bounding box center [165, 170] width 226 height 243
copy span "30012508"
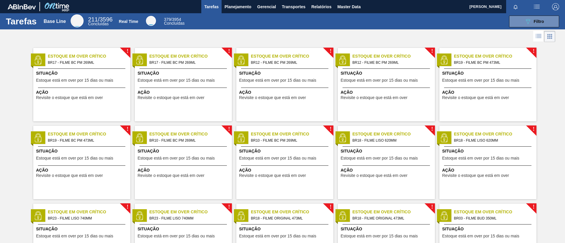
click at [219, 8] on button "Tarefas" at bounding box center [211, 6] width 20 height 13
click at [229, 9] on span "Planejamento" at bounding box center [238, 6] width 27 height 7
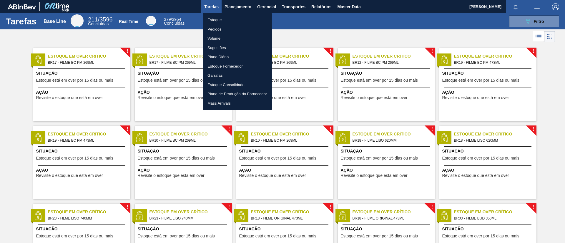
drag, startPoint x: 230, startPoint y: 28, endPoint x: 466, endPoint y: 38, distance: 235.7
click at [230, 28] on li "Pedidos" at bounding box center [237, 29] width 69 height 9
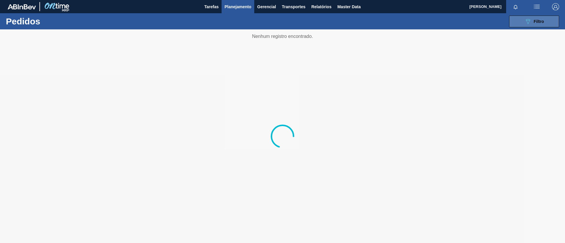
click at [538, 26] on button "089F7B8B-B2A5-4AFE-B5C0-19BA573D28AC Filtro" at bounding box center [534, 22] width 50 height 12
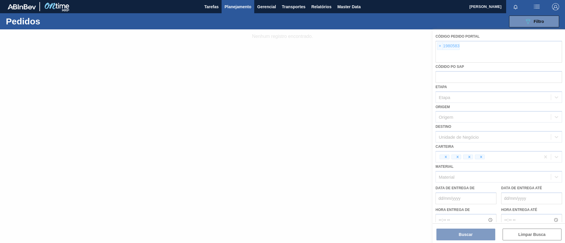
click at [440, 48] on div at bounding box center [282, 136] width 565 height 214
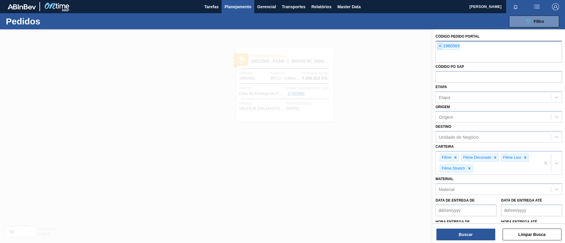
click at [440, 47] on span "×" at bounding box center [440, 46] width 6 height 7
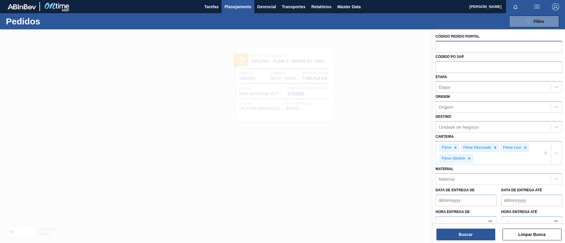
paste input "1993099"
type input "1993099"
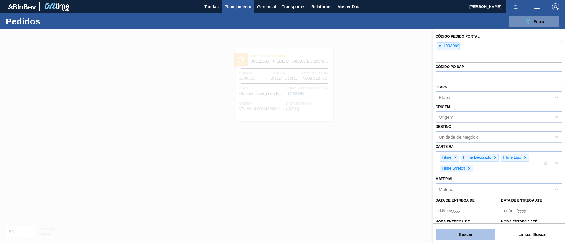
click at [478, 232] on button "Buscar" at bounding box center [465, 235] width 59 height 12
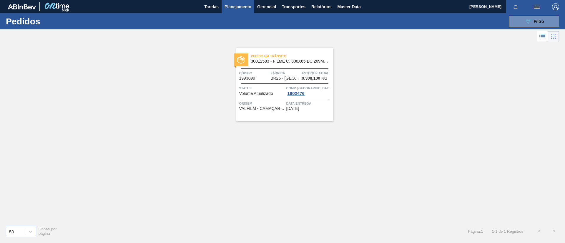
click at [312, 62] on span "30012583 - FILME C. 800X65 BC 269ML MP C15 429" at bounding box center [290, 61] width 78 height 4
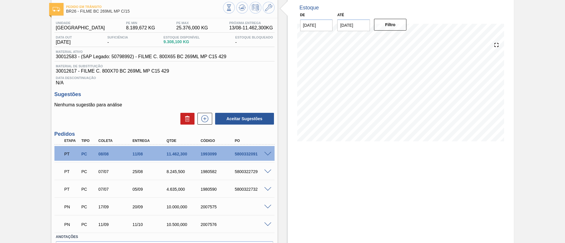
scroll to position [44, 0]
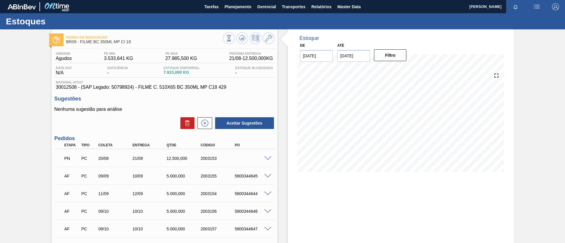
click at [271, 158] on div at bounding box center [269, 158] width 12 height 4
click at [268, 158] on span at bounding box center [267, 159] width 7 height 4
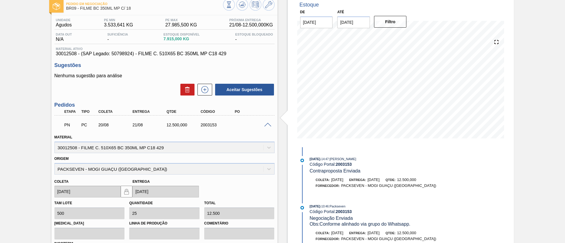
scroll to position [26, 0]
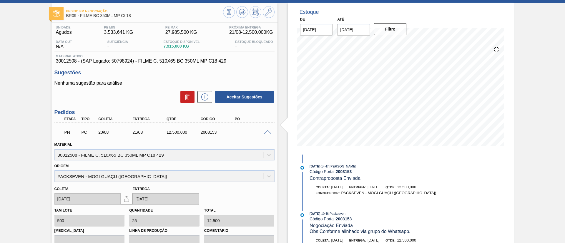
click at [270, 133] on span at bounding box center [267, 132] width 7 height 4
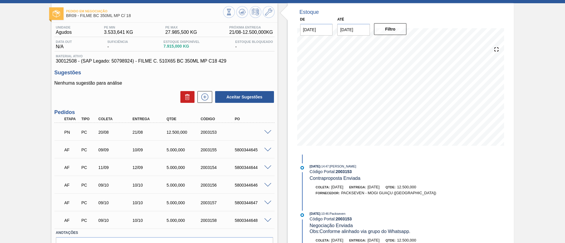
click at [266, 149] on span at bounding box center [267, 150] width 7 height 4
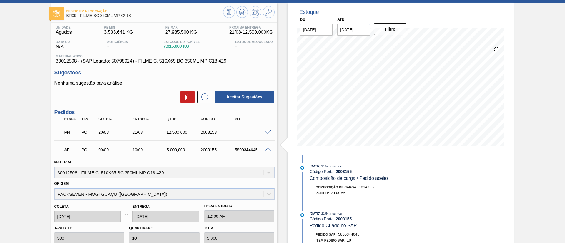
click at [268, 150] on span at bounding box center [267, 150] width 7 height 4
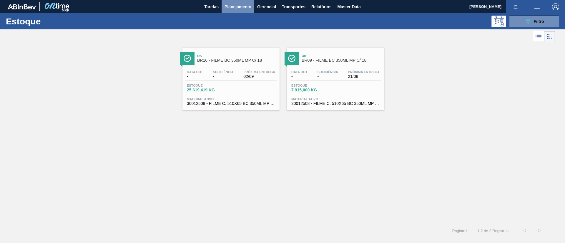
click at [247, 9] on span "Planejamento" at bounding box center [238, 6] width 27 height 7
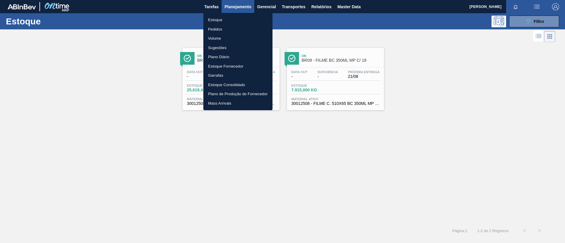
click at [239, 31] on li "Pedidos" at bounding box center [237, 29] width 69 height 9
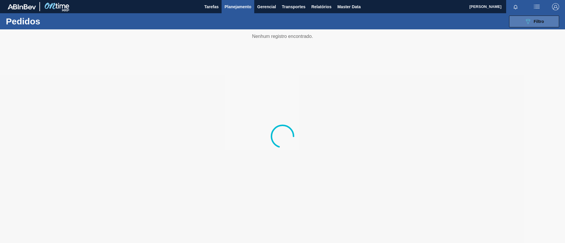
drag, startPoint x: 533, startPoint y: 19, endPoint x: 532, endPoint y: 23, distance: 3.7
click at [533, 21] on div "089F7B8B-B2A5-4AFE-B5C0-19BA573D28AC Filtro" at bounding box center [534, 21] width 20 height 7
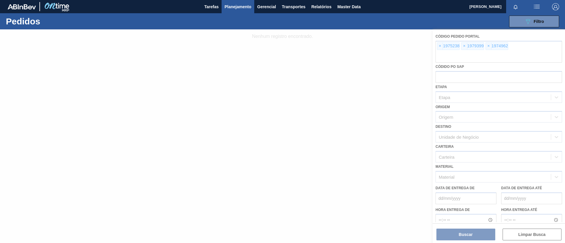
click at [439, 49] on div at bounding box center [282, 136] width 565 height 214
click at [439, 48] on div at bounding box center [282, 136] width 565 height 214
click at [440, 47] on div at bounding box center [282, 136] width 565 height 214
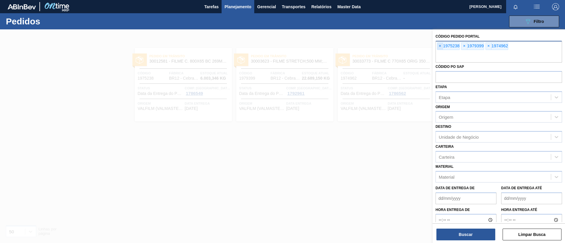
click at [440, 46] on span "×" at bounding box center [440, 46] width 6 height 7
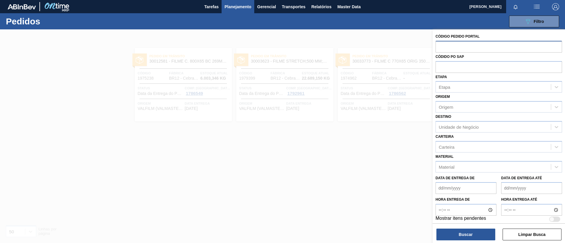
paste input "1980567"
type input "1980567"
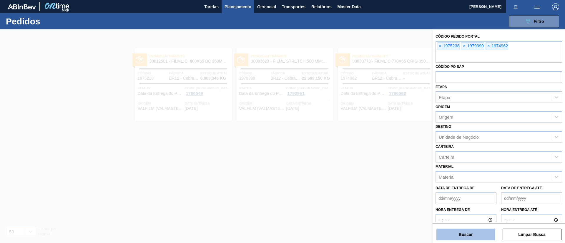
click at [456, 229] on button "Buscar" at bounding box center [465, 235] width 59 height 12
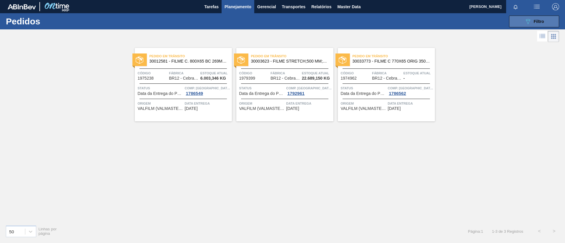
click at [559, 24] on div "089F7B8B-B2A5-4AFE-B5C0-19BA573D28AC Filtro Código Pedido Portal × 1975238 × 19…" at bounding box center [328, 22] width 468 height 18
click at [517, 24] on button "089F7B8B-B2A5-4AFE-B5C0-19BA573D28AC Filtro" at bounding box center [534, 22] width 50 height 12
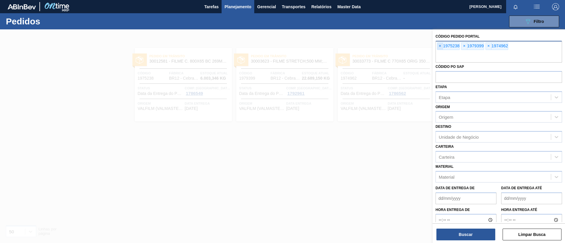
click at [441, 45] on span "×" at bounding box center [440, 46] width 6 height 7
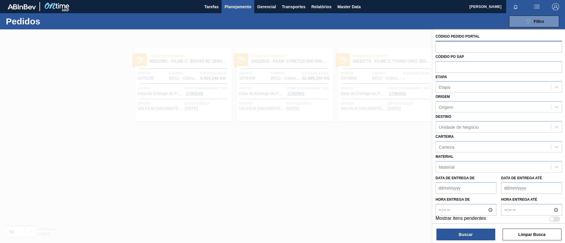
paste input "1980567"
type input "1980567"
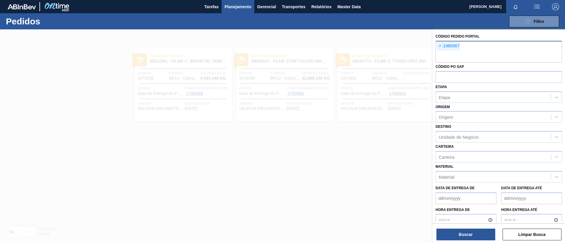
paste input "text"
click at [469, 238] on button "Buscar" at bounding box center [465, 235] width 59 height 12
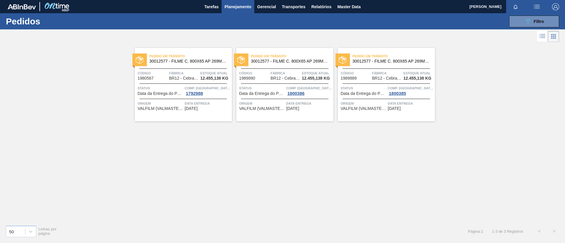
click at [286, 61] on span "30012577 - FILME C. 800X65 AP 269ML MP C15 429" at bounding box center [290, 61] width 78 height 4
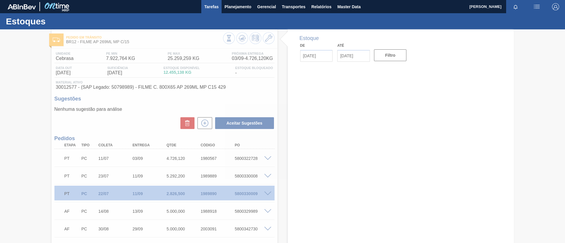
type input "[DATE]"
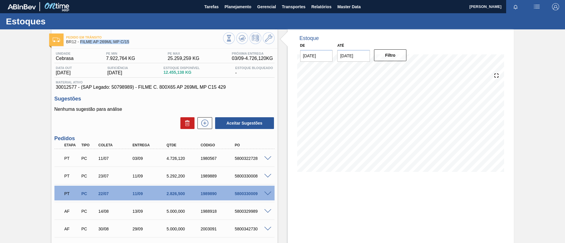
drag, startPoint x: 122, startPoint y: 41, endPoint x: 80, endPoint y: 42, distance: 42.7
click at [80, 42] on span "BR12 - FILME AP 269ML MP C/15" at bounding box center [144, 42] width 157 height 4
copy span "FILME AP 269ML MP C/15"
click at [0, 122] on div "Pedido em Trânsito BR12 - FILME AP 269ML MP C/15 Unidade Cebrasa PE MIN 7.922,7…" at bounding box center [282, 192] width 565 height 327
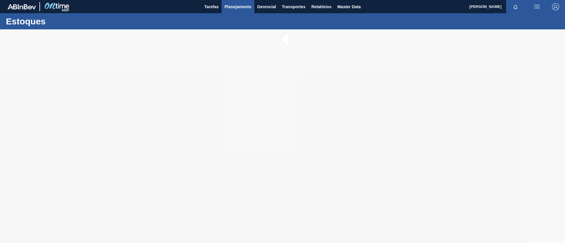
click at [240, 5] on span "Planejamento" at bounding box center [238, 6] width 27 height 7
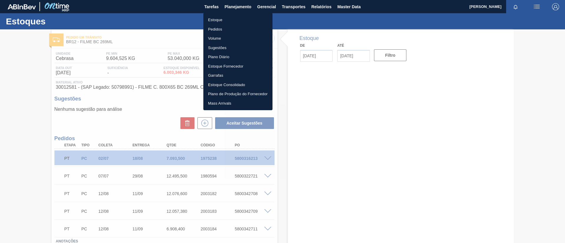
click at [230, 27] on li "Pedidos" at bounding box center [237, 29] width 69 height 9
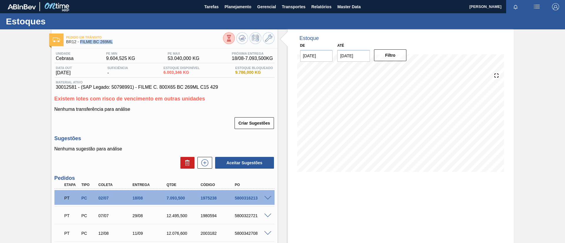
drag, startPoint x: 119, startPoint y: 46, endPoint x: 80, endPoint y: 46, distance: 38.9
click at [80, 46] on div "Pedido em Trânsito BR12 - FILME BC 269ML Unidade Cebrasa PE MIN 9.604,525 KG PE…" at bounding box center [165, 177] width 226 height 296
copy span "FILME BC 269ML"
click at [23, 95] on div "Pedido em Trânsito BR12 - FILME BC 269ML Unidade Cebrasa PE MIN 9.604,525 KG PE…" at bounding box center [282, 177] width 565 height 296
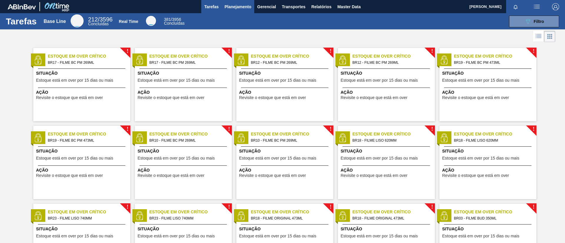
click at [238, 8] on span "Planejamento" at bounding box center [238, 6] width 27 height 7
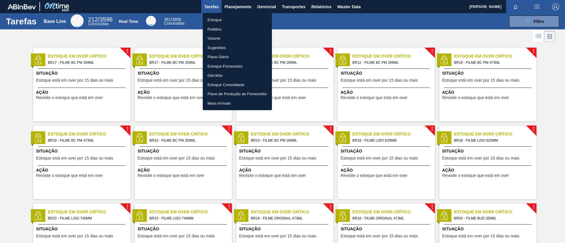
click at [230, 30] on li "Pedidos" at bounding box center [237, 29] width 69 height 9
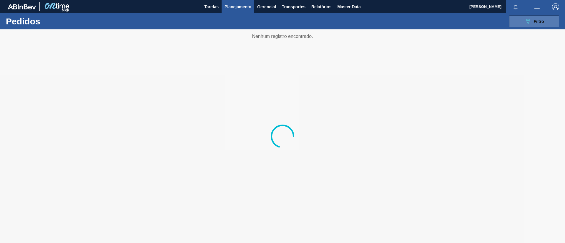
click at [514, 19] on button "089F7B8B-B2A5-4AFE-B5C0-19BA573D28AC Filtro" at bounding box center [534, 22] width 50 height 12
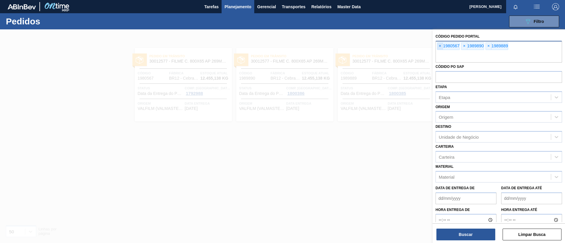
click at [443, 46] on span "×" at bounding box center [440, 46] width 6 height 7
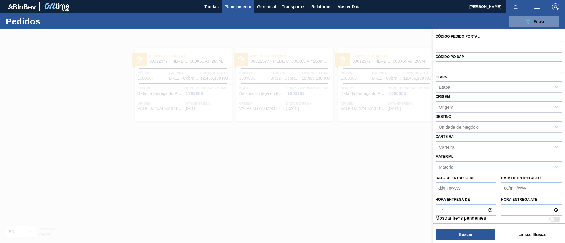
paste input "text"
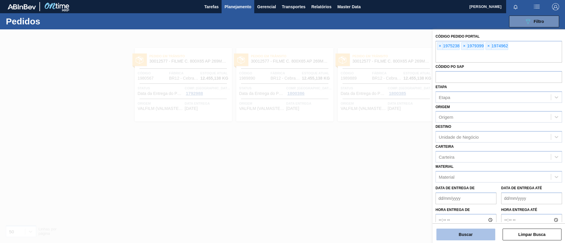
click at [481, 238] on button "Buscar" at bounding box center [465, 235] width 59 height 12
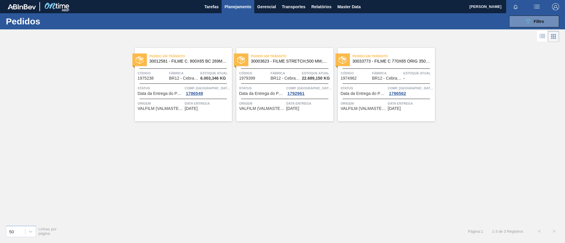
drag, startPoint x: 197, startPoint y: 57, endPoint x: 155, endPoint y: 133, distance: 86.7
click at [152, 160] on div "Pedido em Trânsito 30012581 - FILME C. 800X65 BC 269ML C15 429 Código 1975238 F…" at bounding box center [282, 132] width 565 height 177
click at [239, 6] on span "Planejamento" at bounding box center [238, 6] width 27 height 7
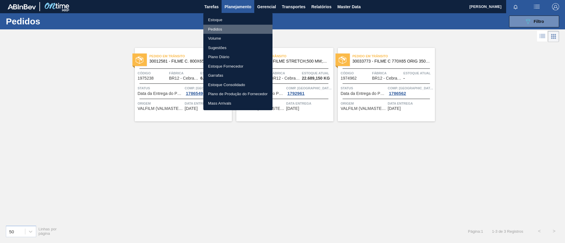
click at [223, 29] on li "Pedidos" at bounding box center [237, 29] width 69 height 9
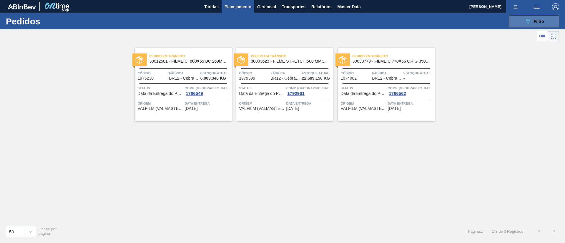
click at [551, 22] on button "089F7B8B-B2A5-4AFE-B5C0-19BA573D28AC Filtro" at bounding box center [534, 22] width 50 height 12
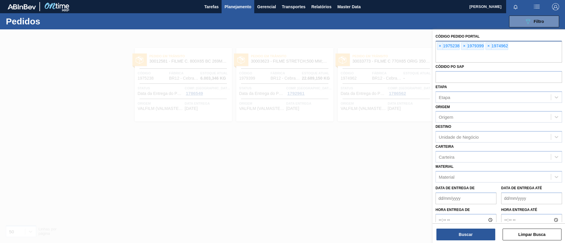
click at [440, 51] on div "× 1975238 × 1979399 × 1974962" at bounding box center [499, 52] width 127 height 22
click at [438, 48] on span "×" at bounding box center [440, 46] width 6 height 7
paste input "1980583"
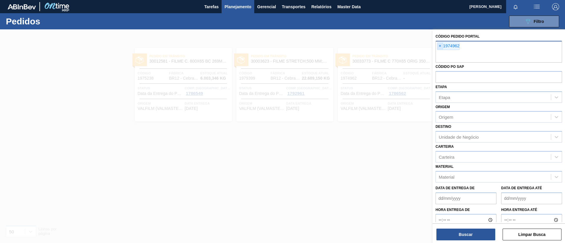
type input "1980583"
click at [468, 234] on button "Buscar" at bounding box center [465, 235] width 59 height 12
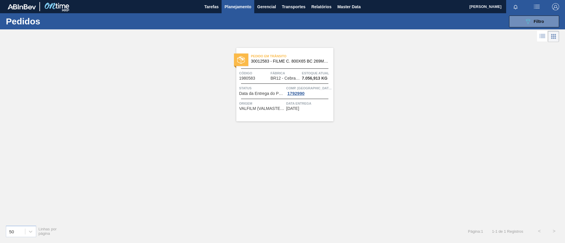
click at [267, 56] on span "Pedido em Trânsito" at bounding box center [292, 56] width 82 height 6
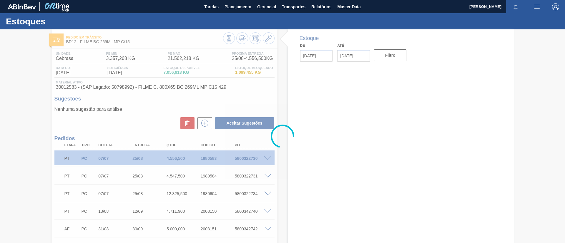
type input "[DATE]"
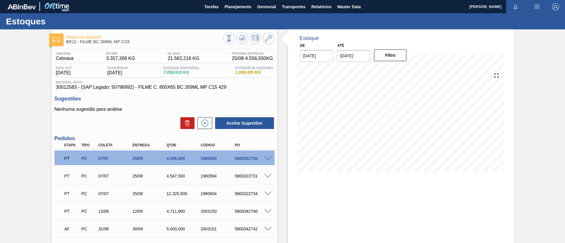
click at [0, 107] on div "Pedido em Trânsito BR12 - FILME BC 269ML MP C/15 Unidade Cebrasa PE MIN 3.357,2…" at bounding box center [282, 183] width 565 height 309
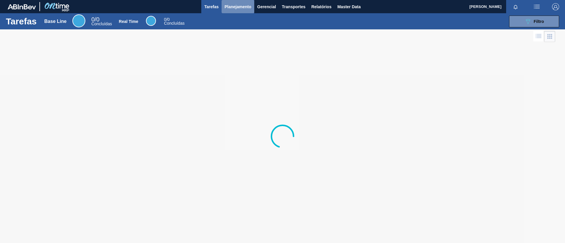
click at [236, 6] on span "Planejamento" at bounding box center [238, 6] width 27 height 7
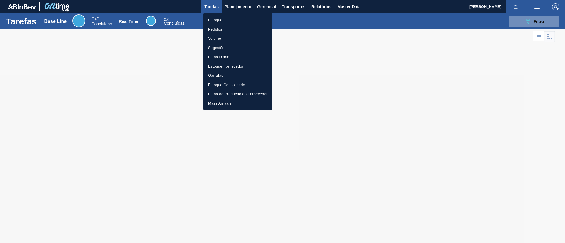
click at [242, 29] on li "Pedidos" at bounding box center [237, 29] width 69 height 9
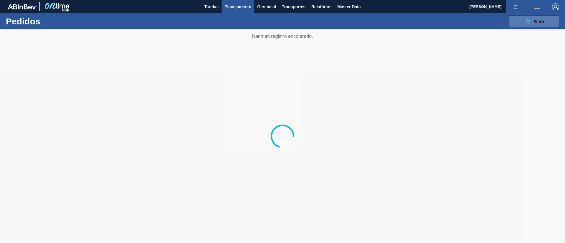
click at [532, 21] on div "089F7B8B-B2A5-4AFE-B5C0-19BA573D28AC Filtro" at bounding box center [534, 21] width 20 height 7
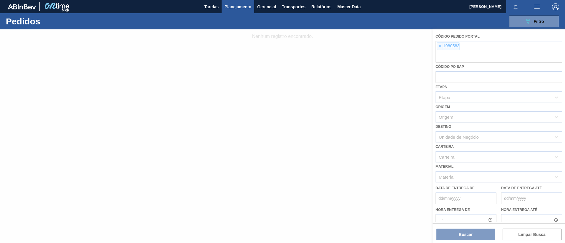
click at [440, 47] on div at bounding box center [282, 136] width 565 height 214
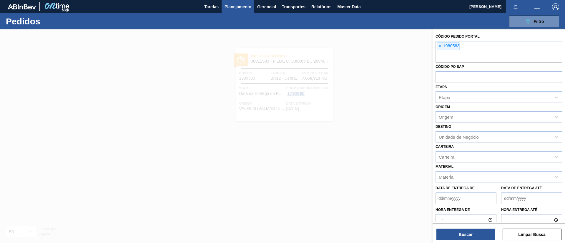
click at [440, 47] on span "×" at bounding box center [440, 46] width 6 height 7
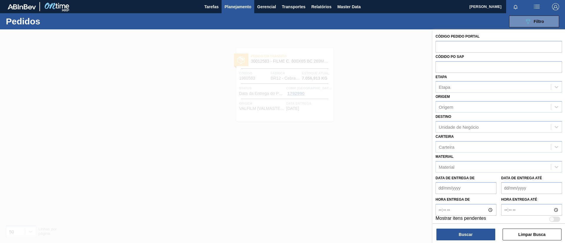
paste input "text"
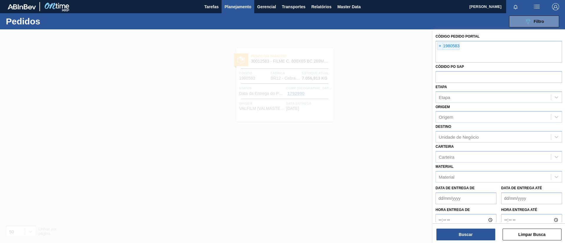
click at [485, 228] on div "Buscar Limpar Busca" at bounding box center [499, 232] width 132 height 16
click at [485, 234] on button "Buscar" at bounding box center [465, 235] width 59 height 12
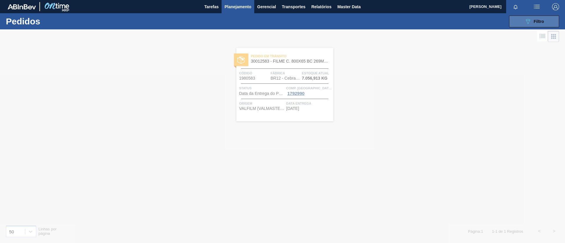
click at [536, 22] on span "Filtro" at bounding box center [539, 21] width 10 height 5
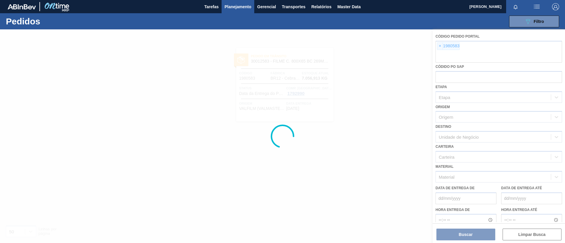
click at [438, 48] on div at bounding box center [282, 136] width 565 height 214
click at [440, 47] on div at bounding box center [282, 136] width 565 height 214
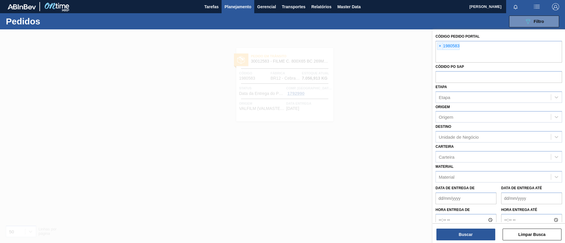
click at [440, 47] on span "×" at bounding box center [440, 46] width 6 height 7
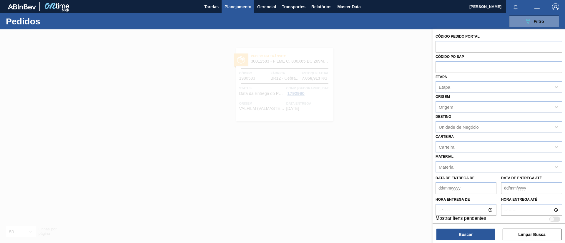
paste input "text"
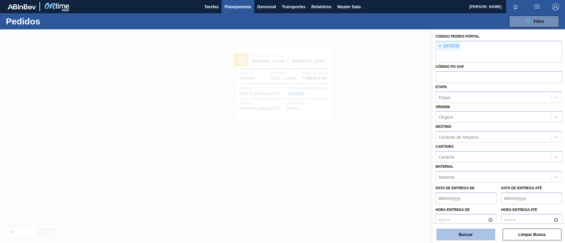
click at [455, 230] on button "Buscar" at bounding box center [465, 235] width 59 height 12
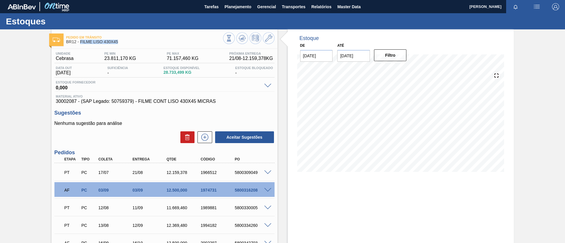
drag, startPoint x: 119, startPoint y: 44, endPoint x: 81, endPoint y: 43, distance: 38.9
click at [81, 43] on div "Pedido em Trânsito BR12 - FILME LISO 430X45" at bounding box center [144, 39] width 157 height 13
copy span "FILME LISO 430X45"
click at [6, 82] on div "Pedido em Trânsito BR12 - FILME LISO 430X45 Unidade Cebrasa PE MIN 23.811,170 K…" at bounding box center [282, 164] width 565 height 270
